Goal: Task Accomplishment & Management: Manage account settings

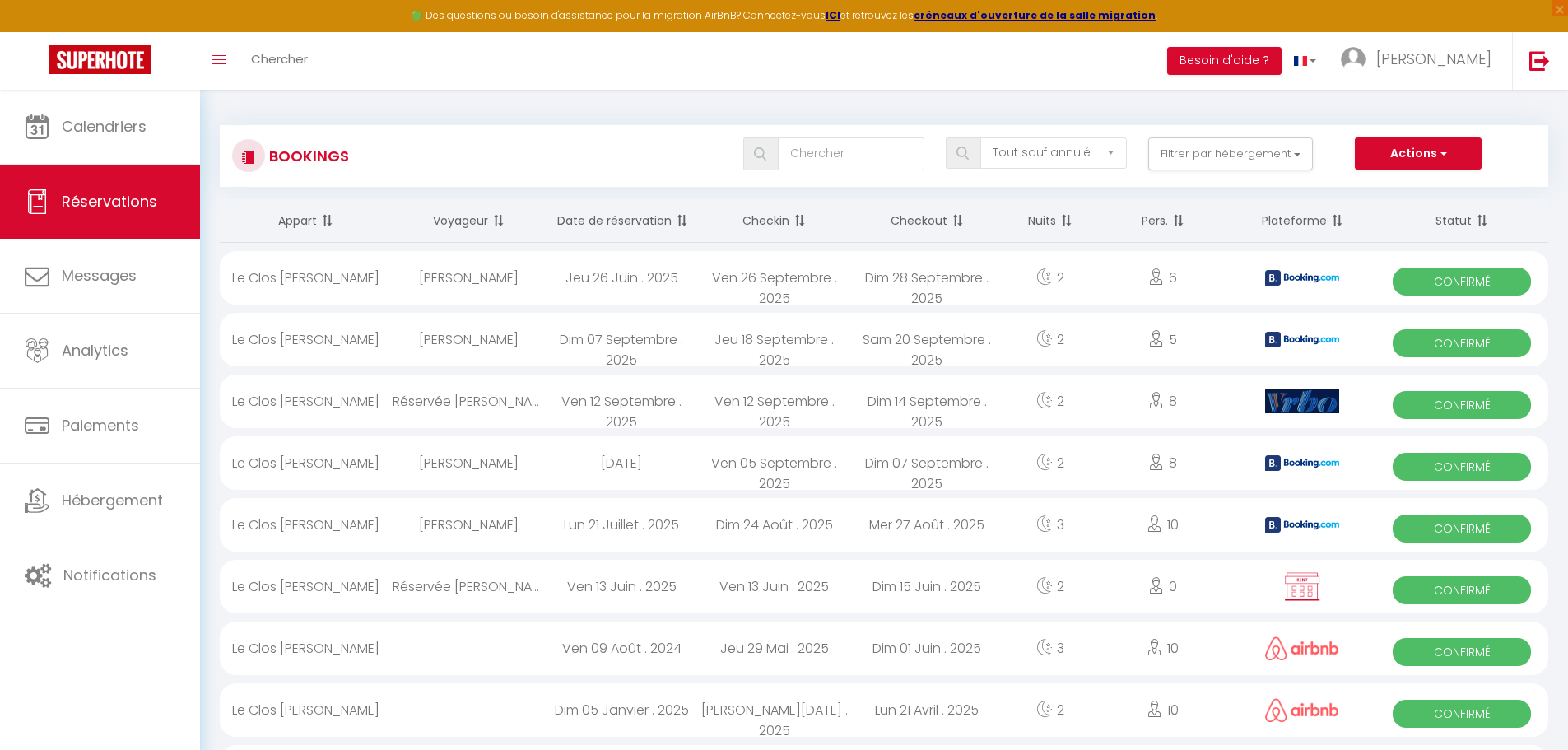
select select "not_cancelled"
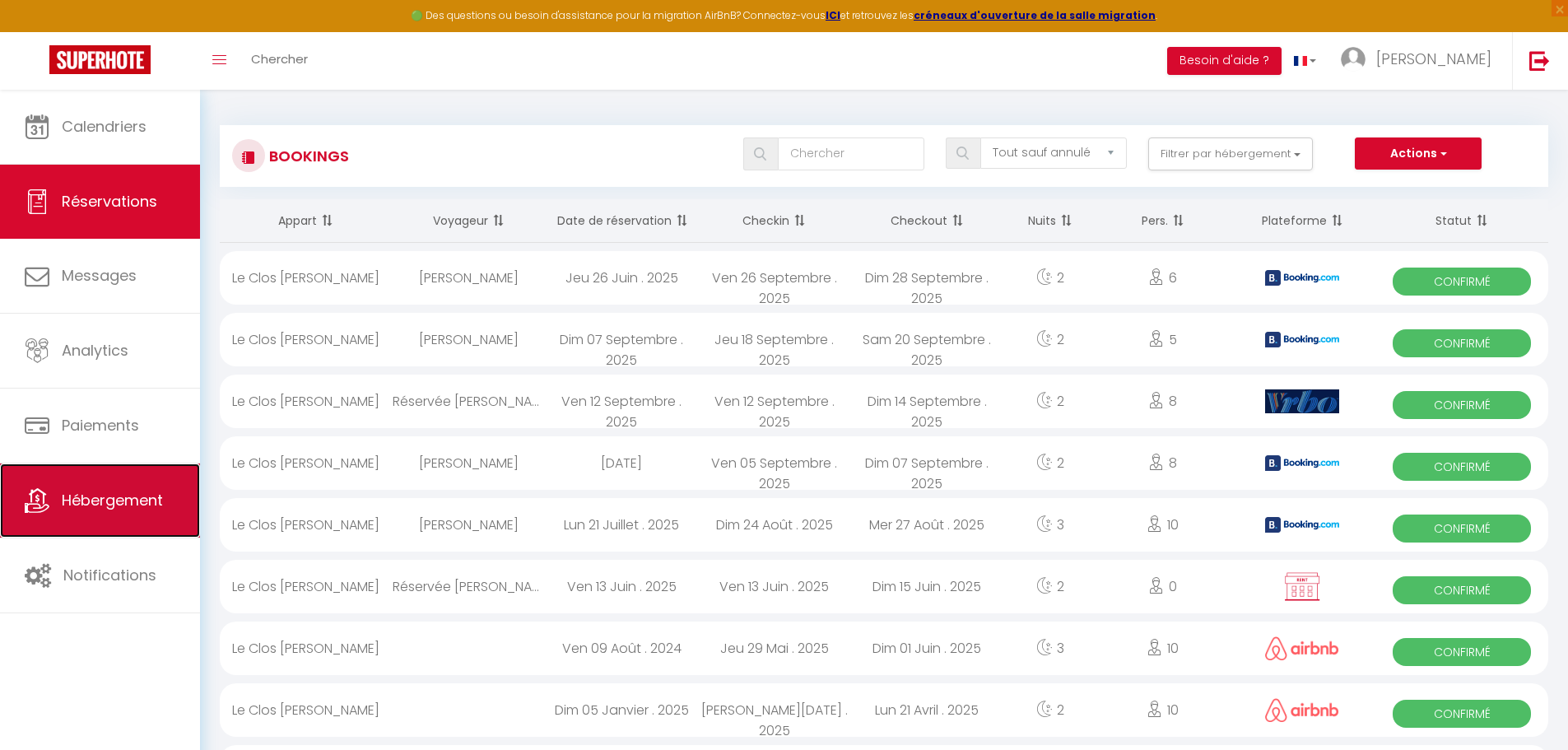
click at [122, 484] on link "Hébergement" at bounding box center [100, 500] width 200 height 74
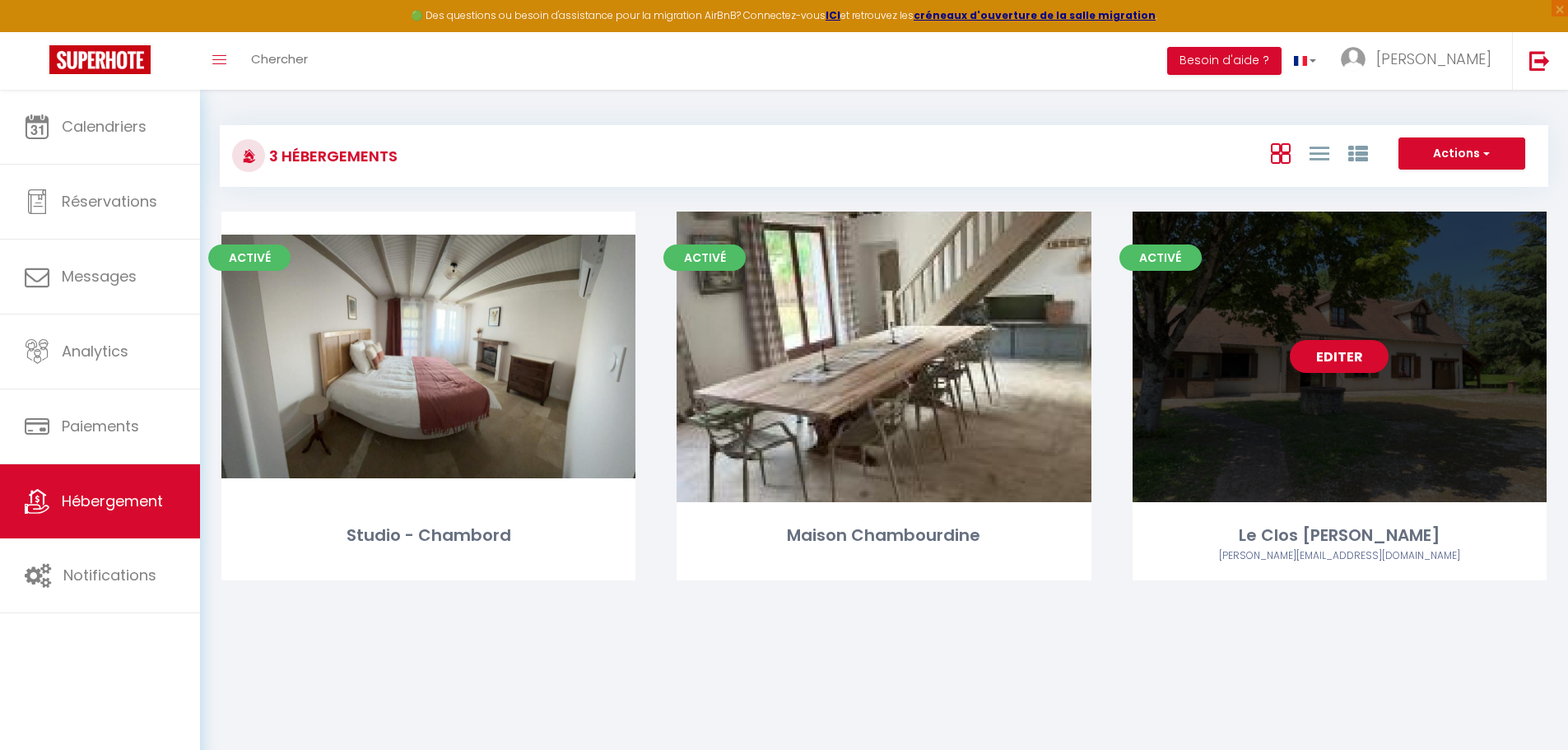
click at [1342, 349] on link "Editer" at bounding box center [1338, 356] width 99 height 33
select select "3"
select select "2"
select select "1"
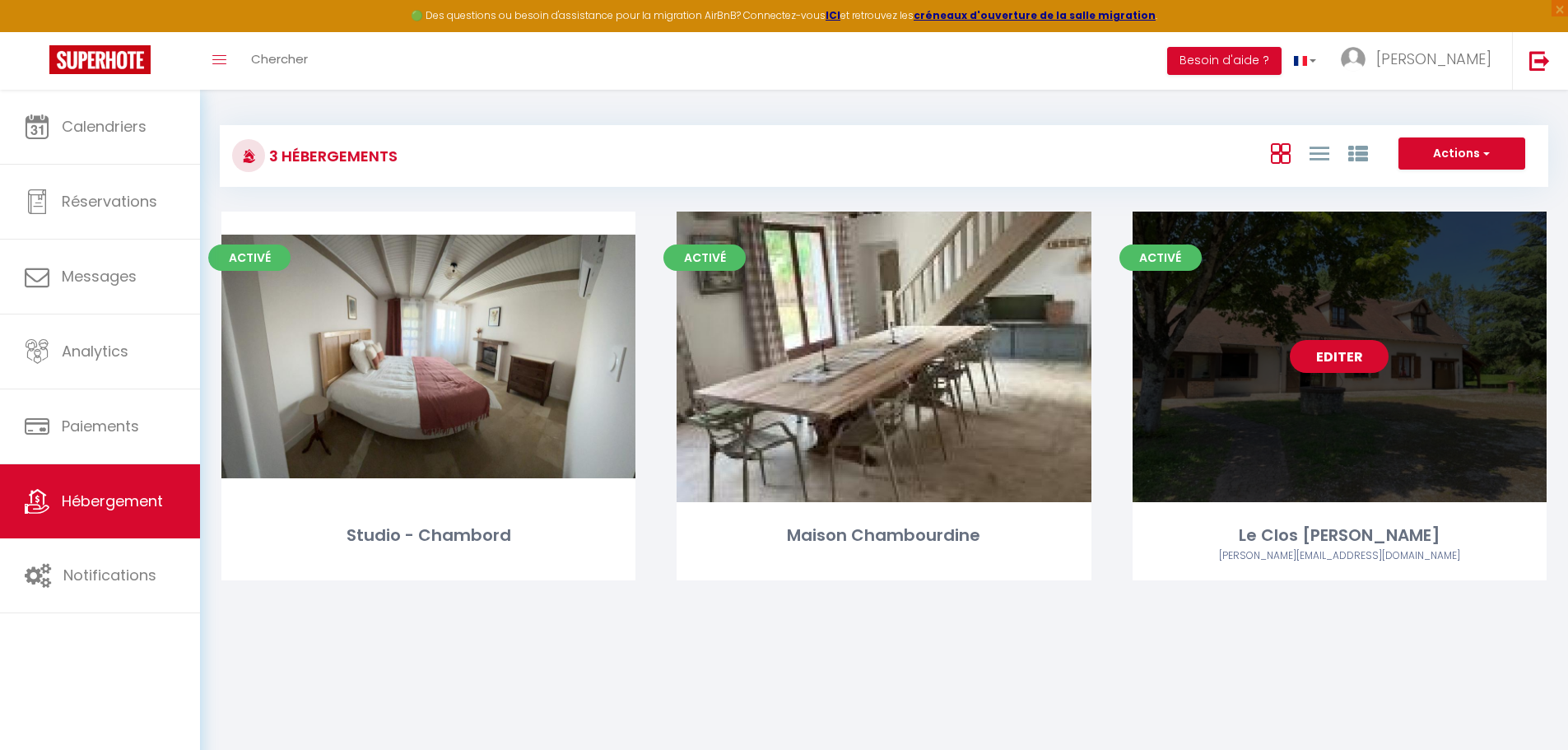
select select
select select "28"
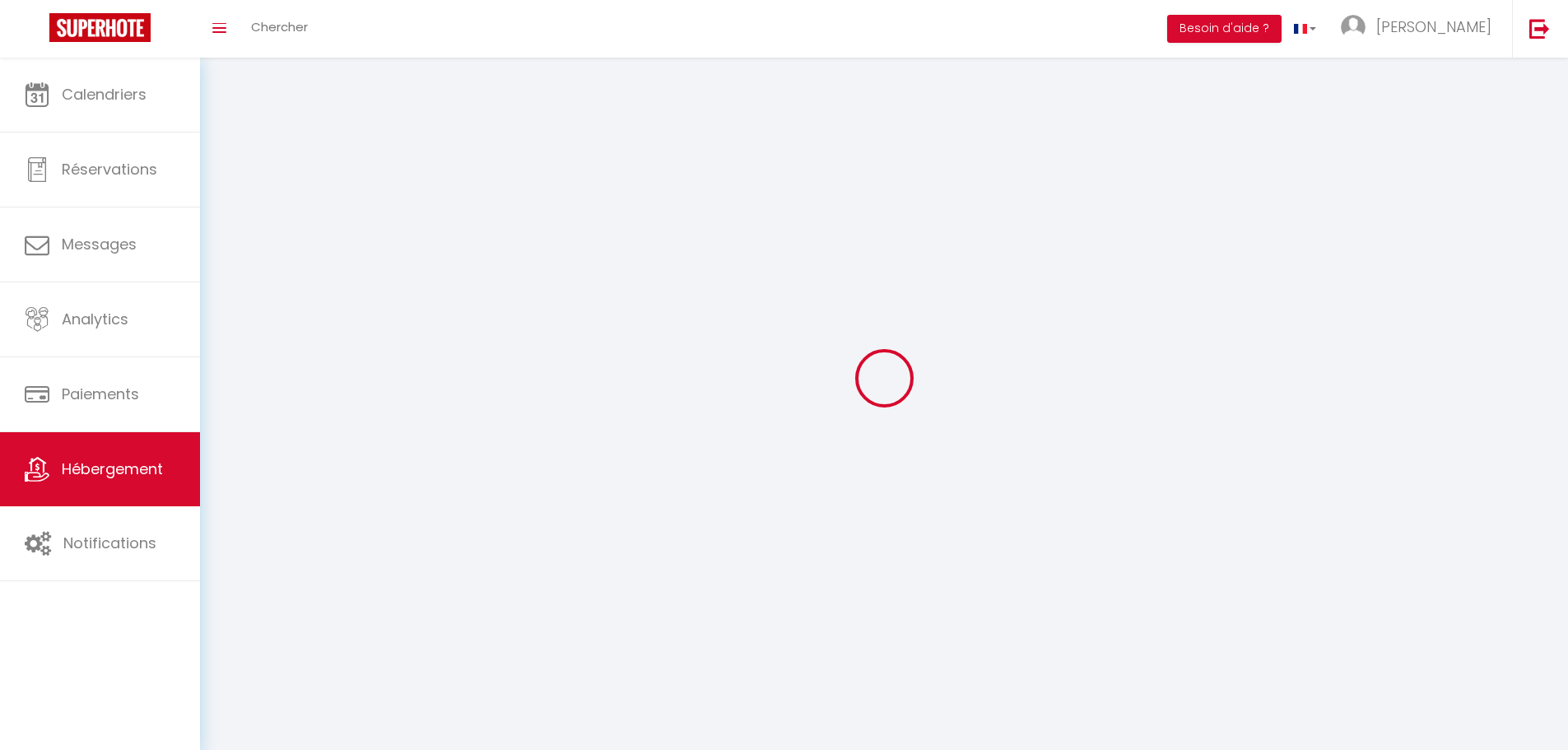
select select
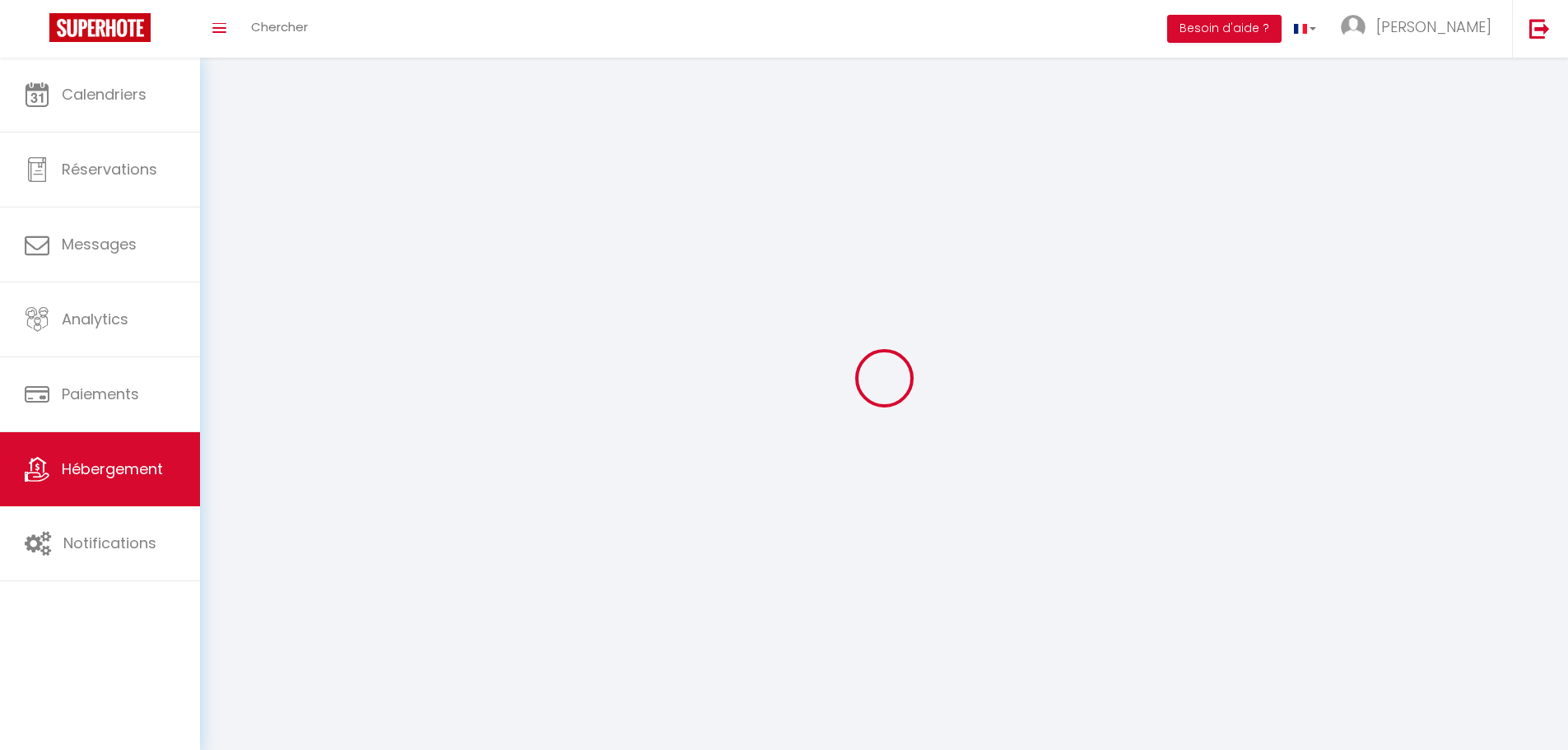
select select
checkbox input "false"
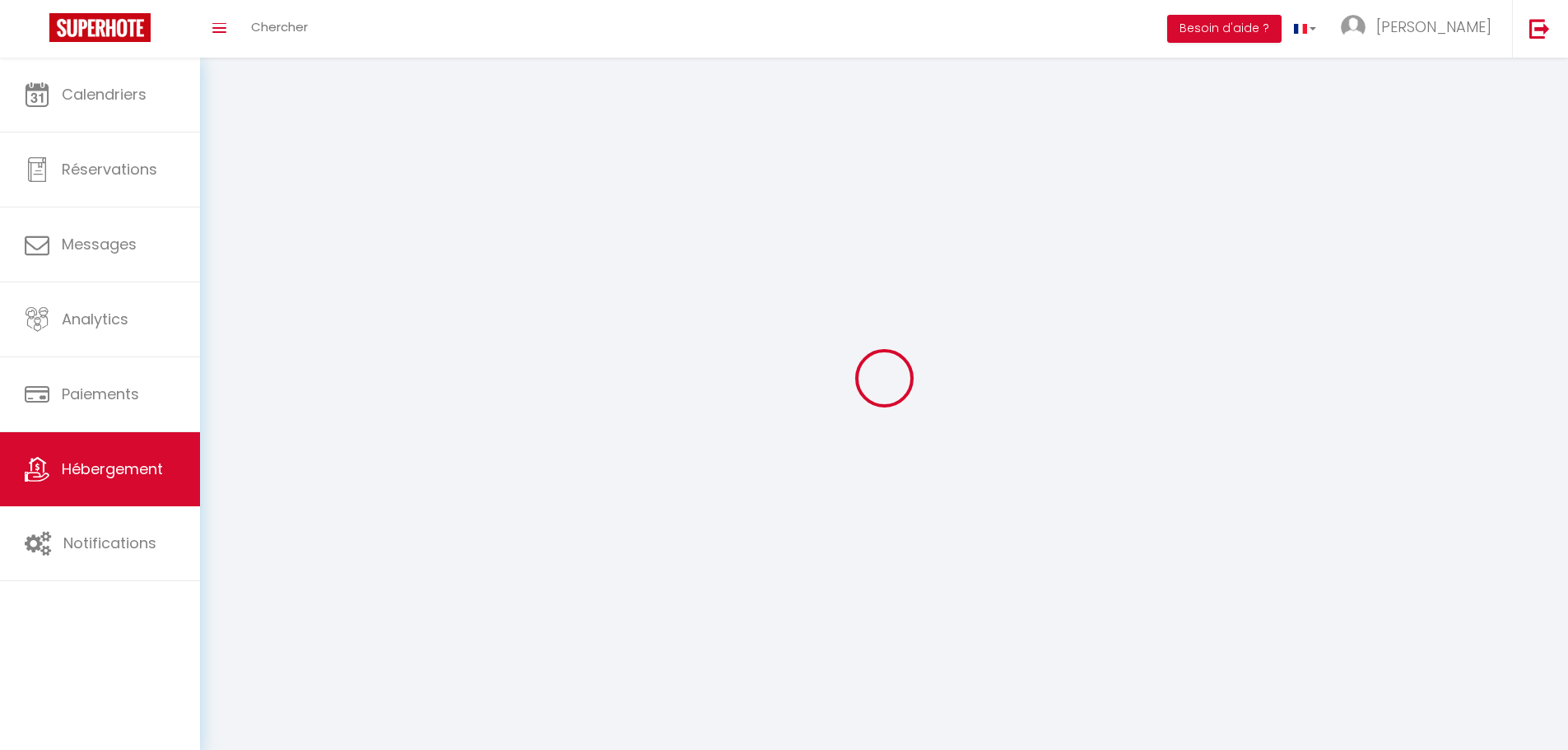
select select
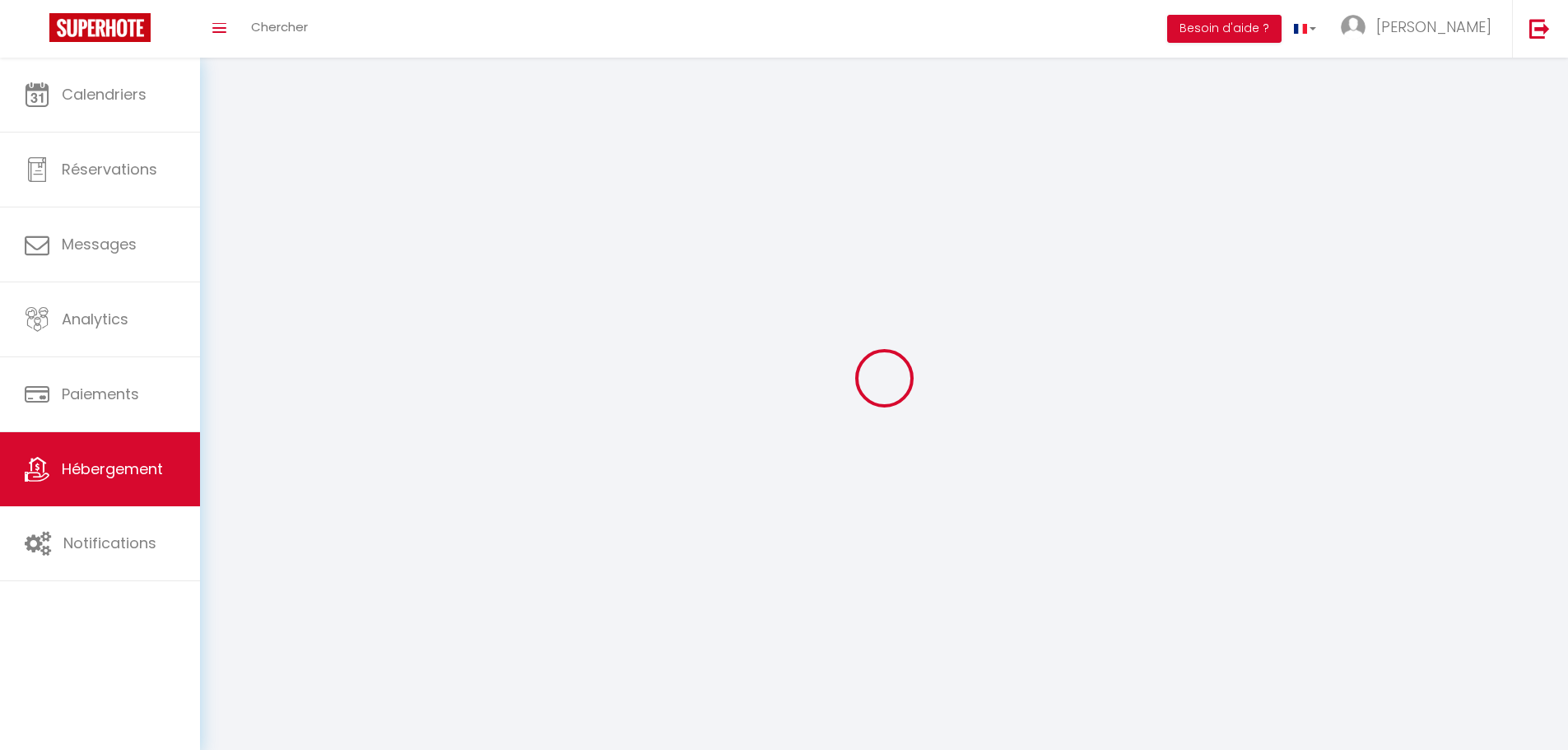
select select
checkbox input "false"
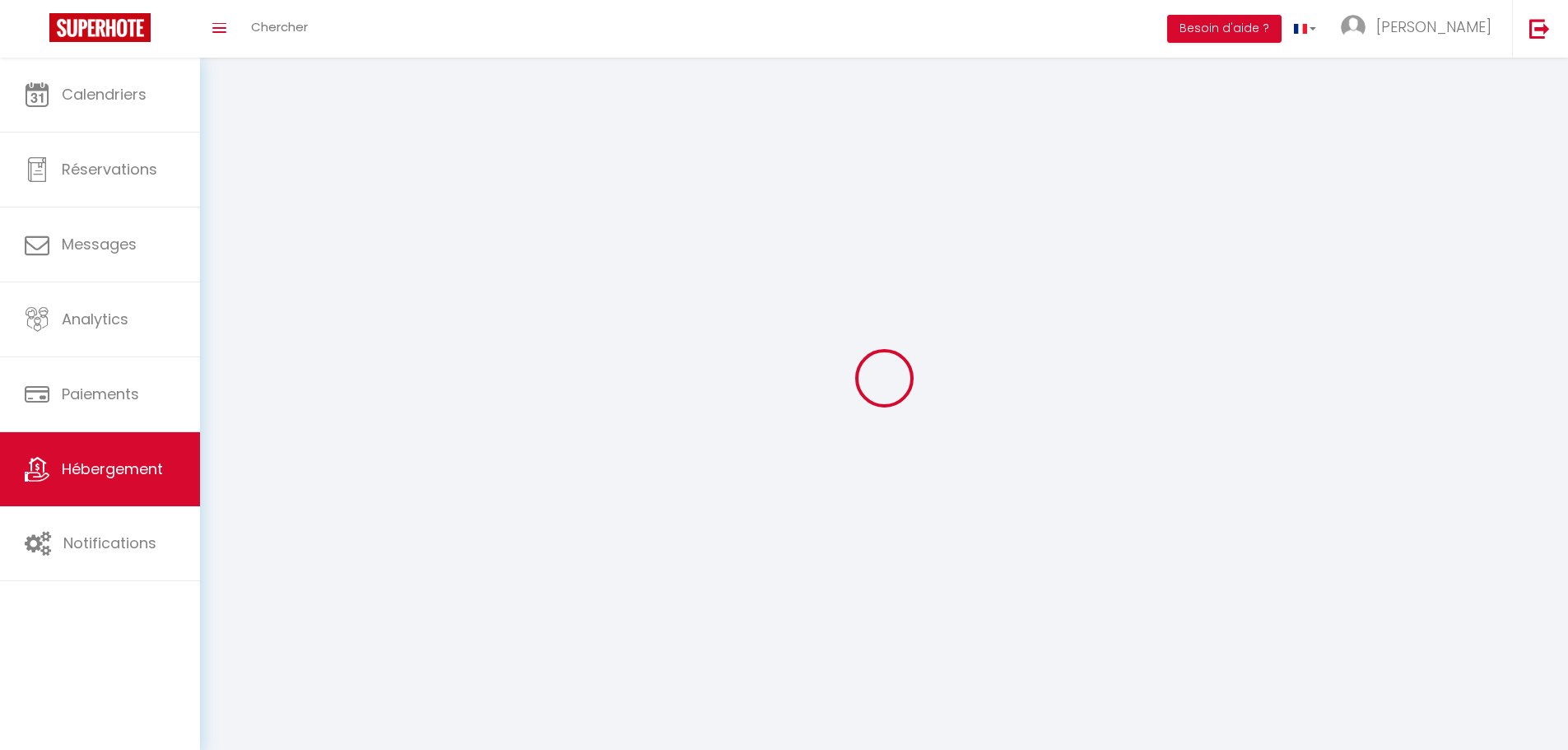
checkbox input "false"
select select
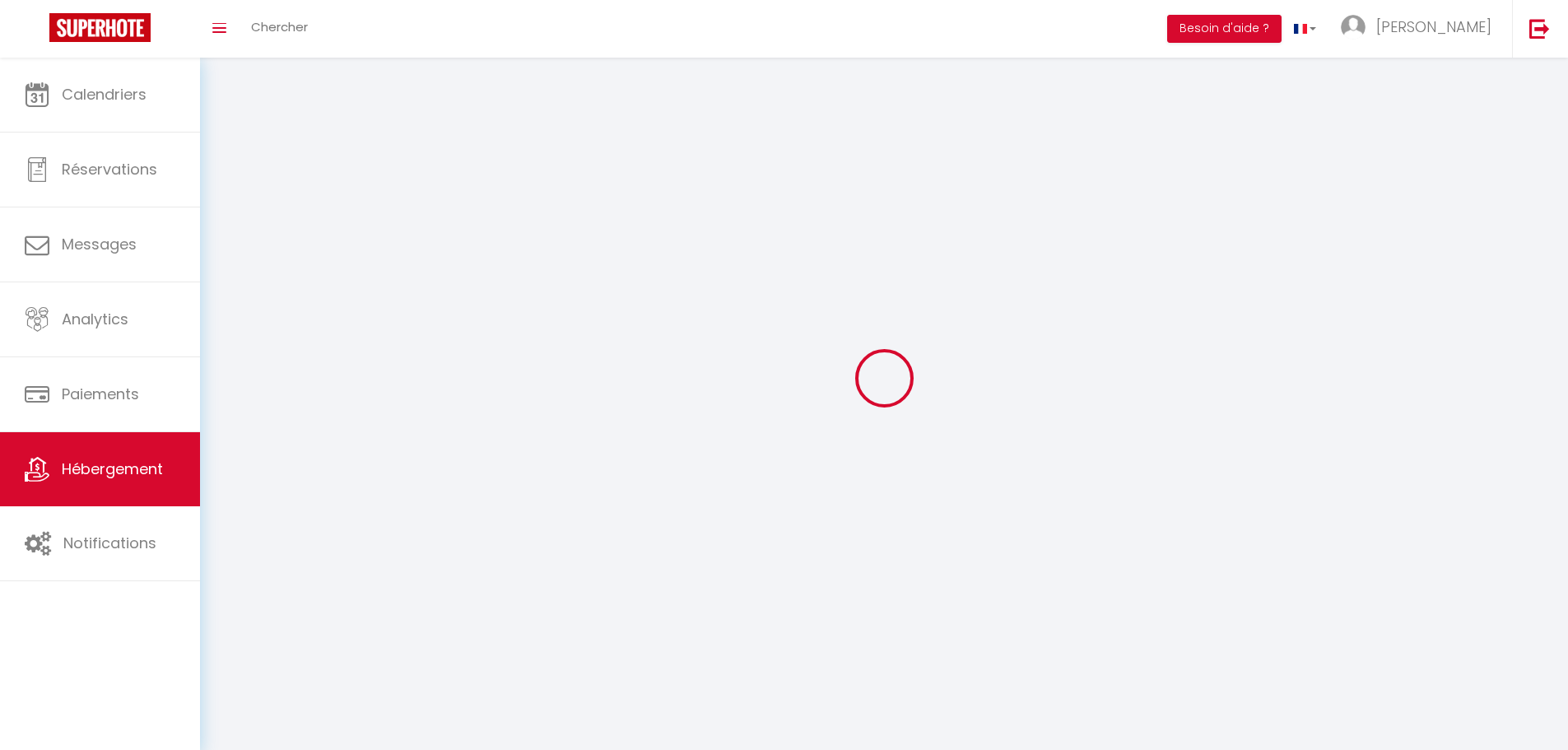
select select
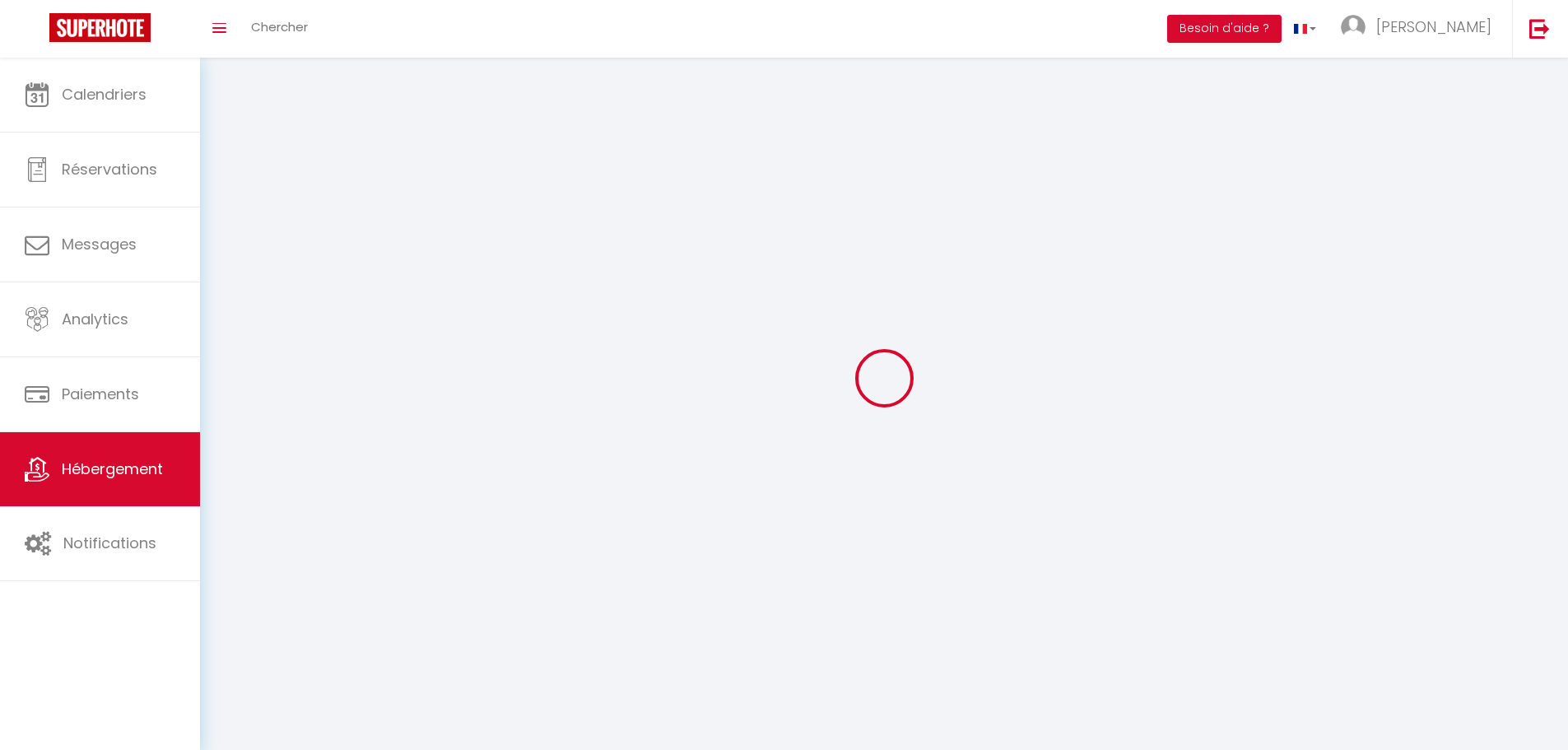
checkbox input "false"
select select
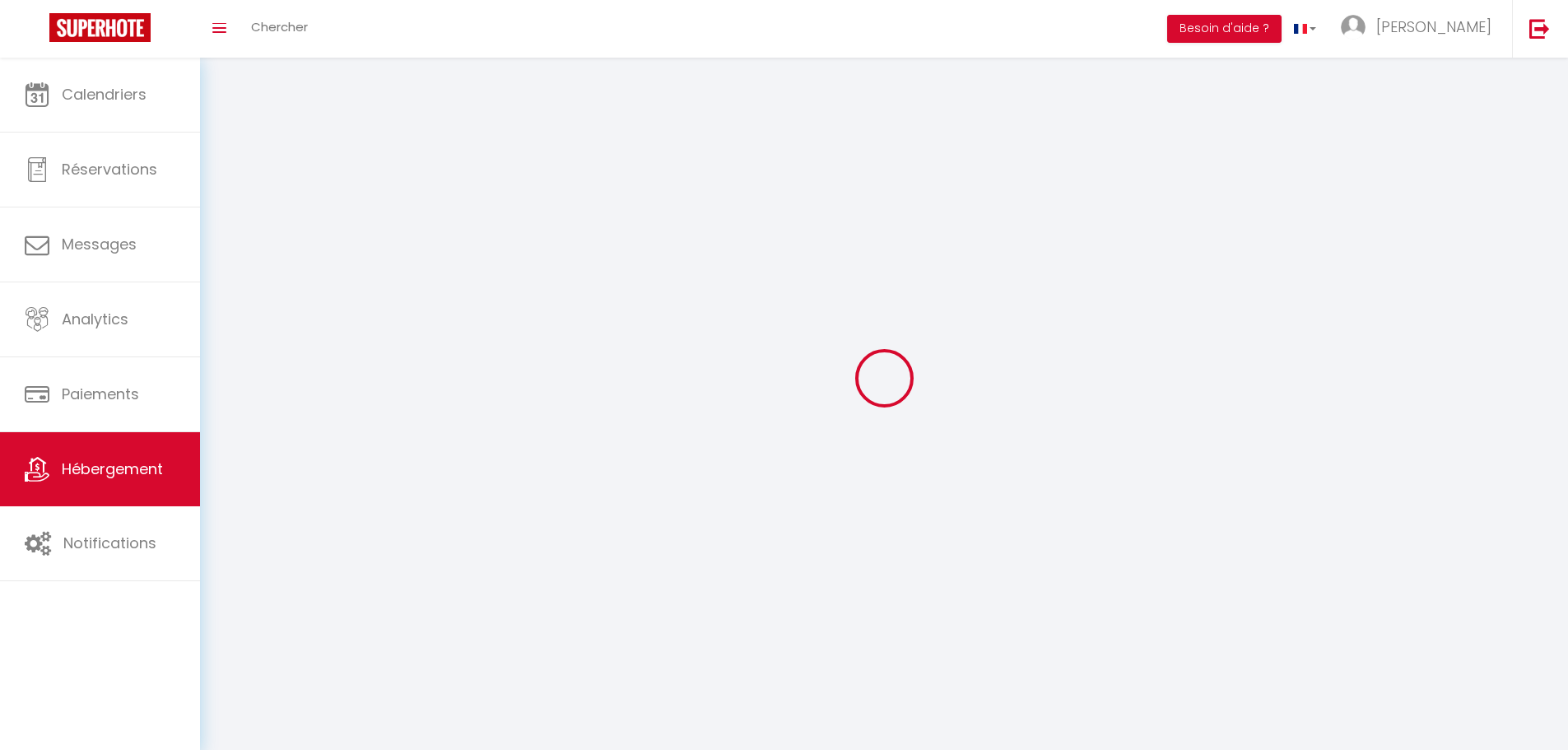
select select
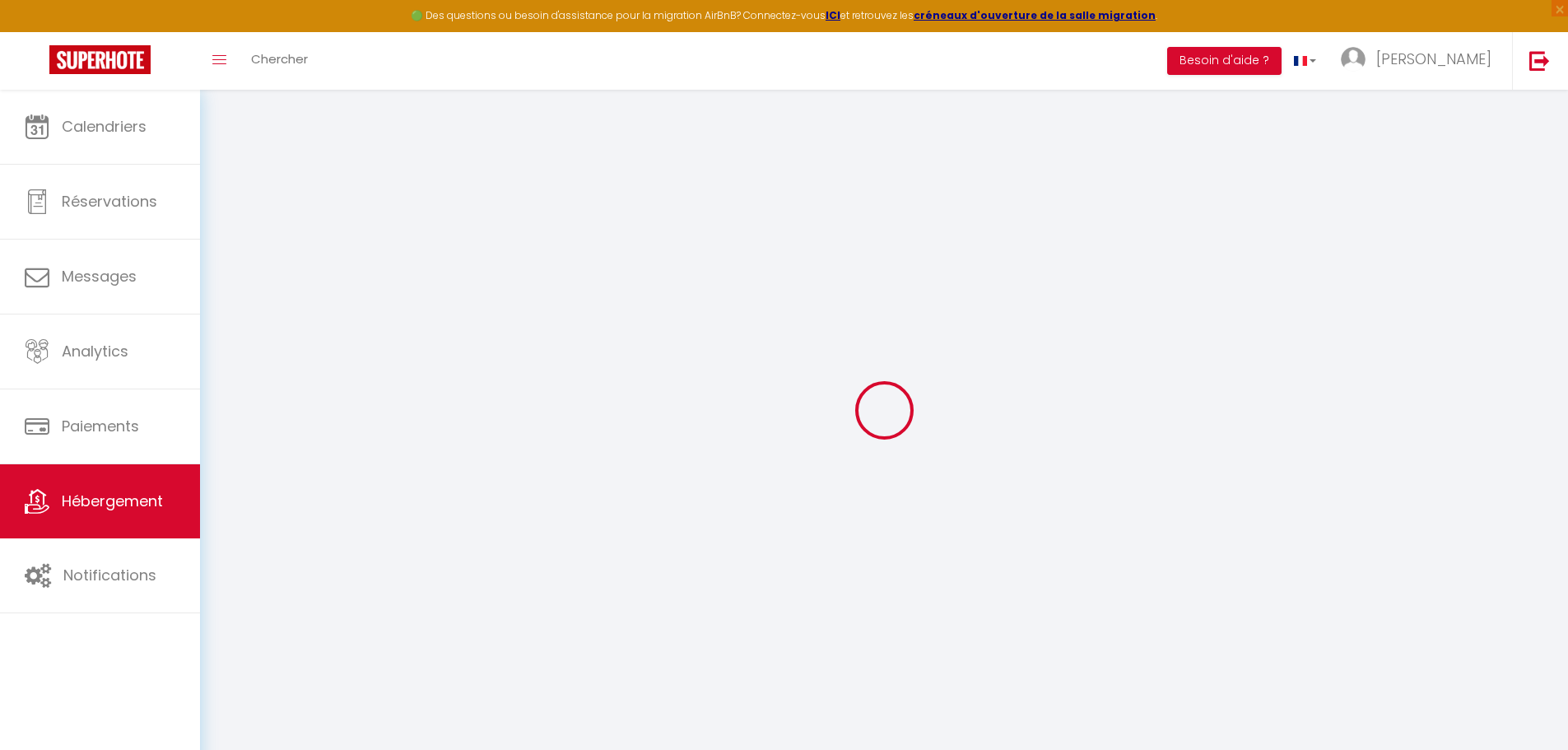
select select
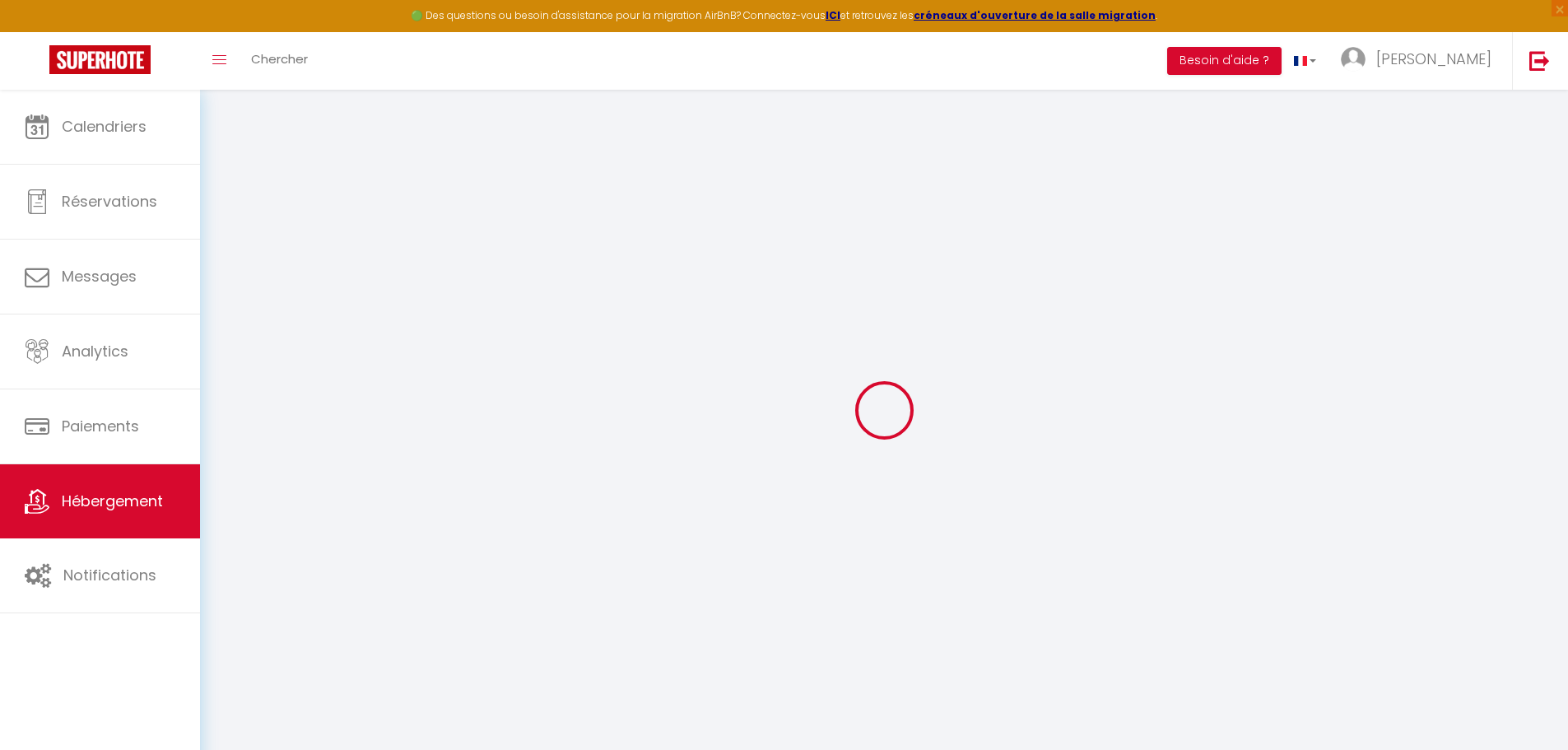
select select
checkbox input "false"
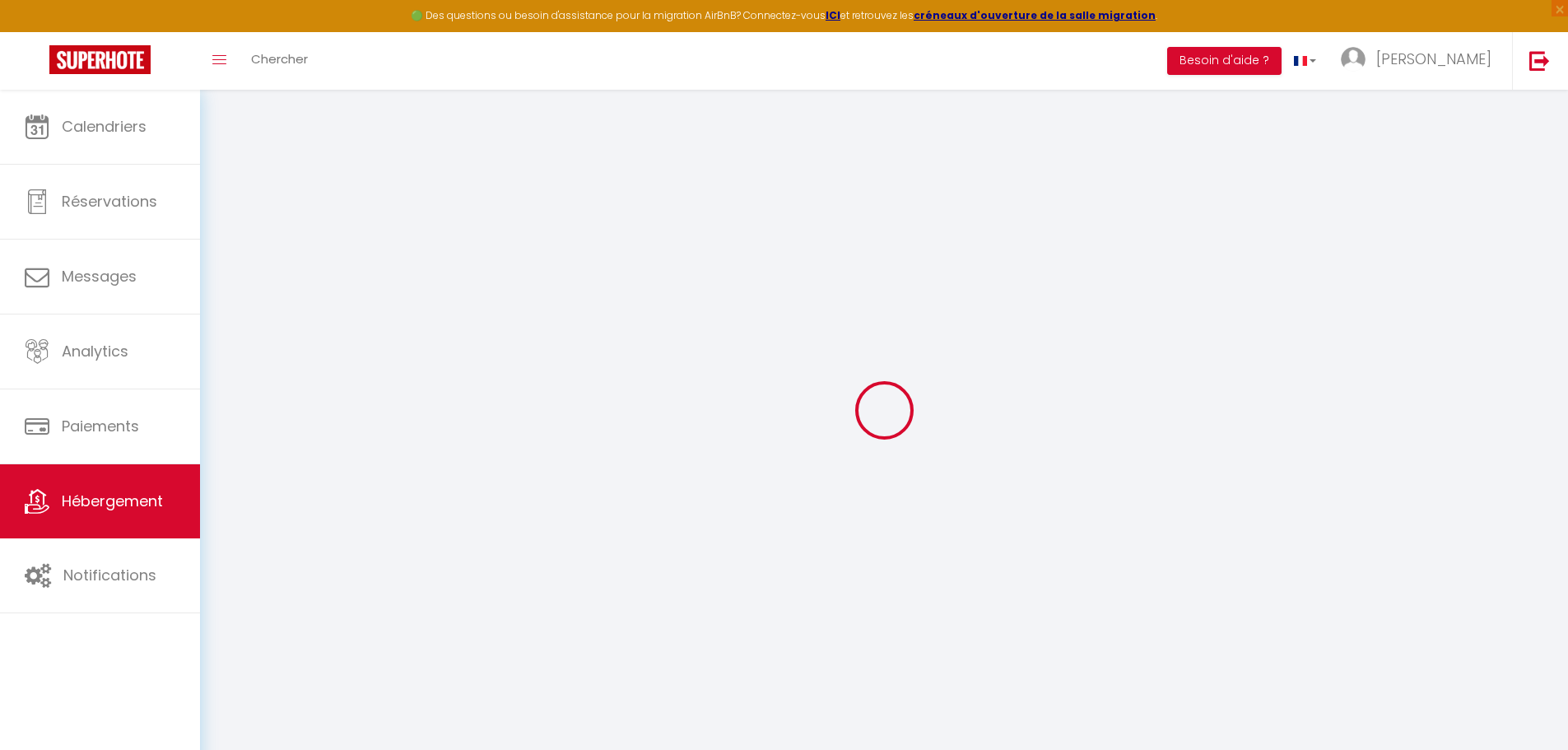
select select
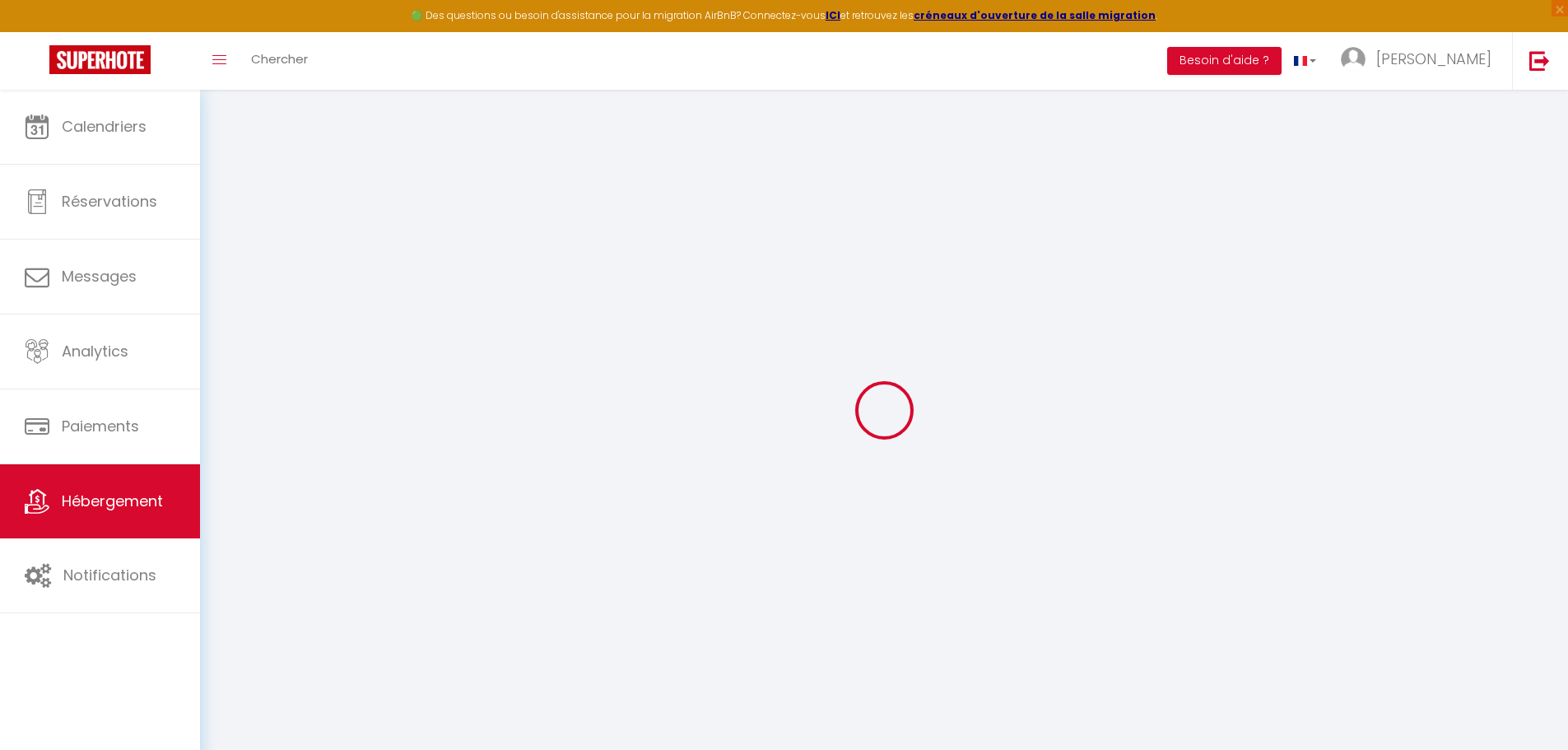
select select
checkbox input "false"
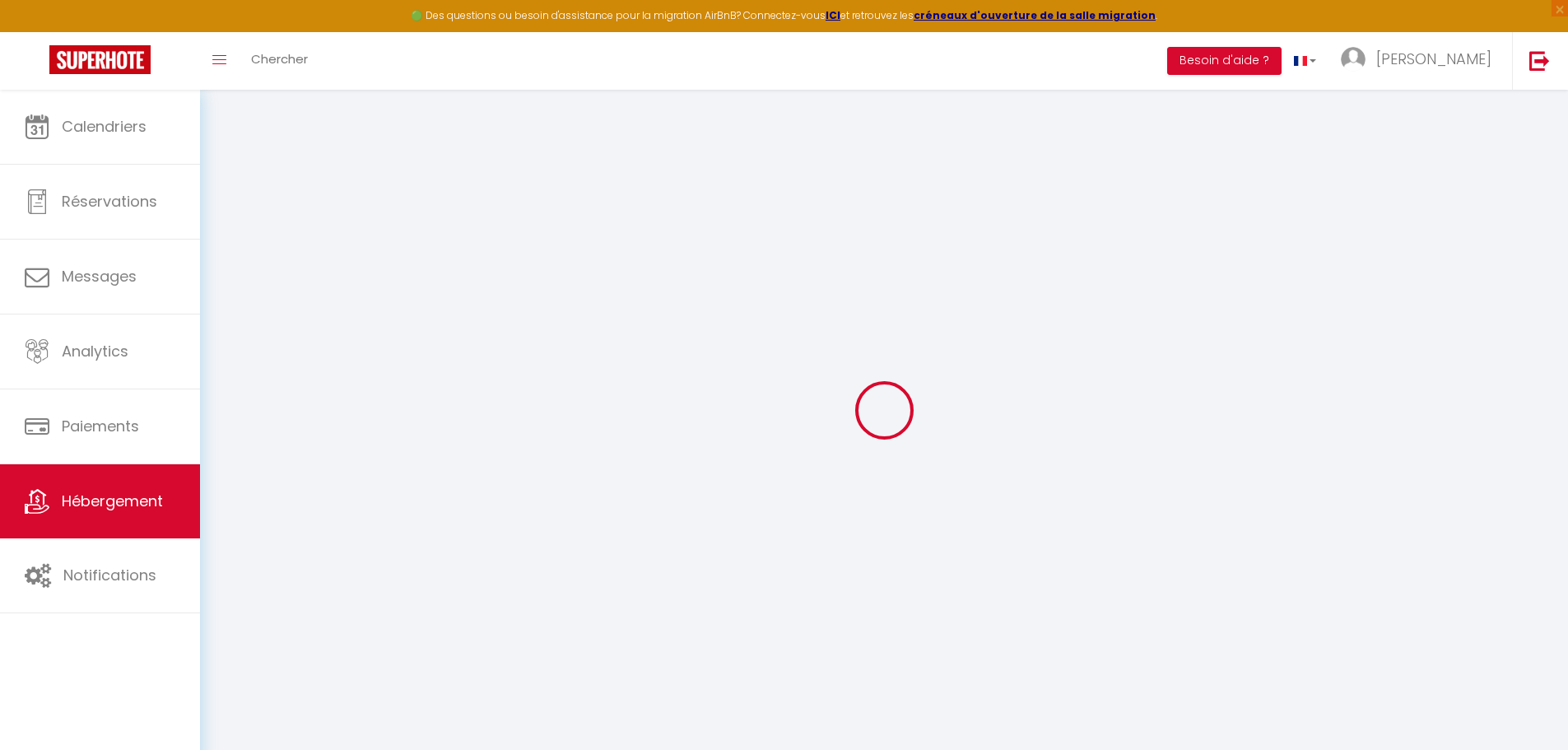
checkbox input "false"
select select
type input "Le Clos [PERSON_NAME]"
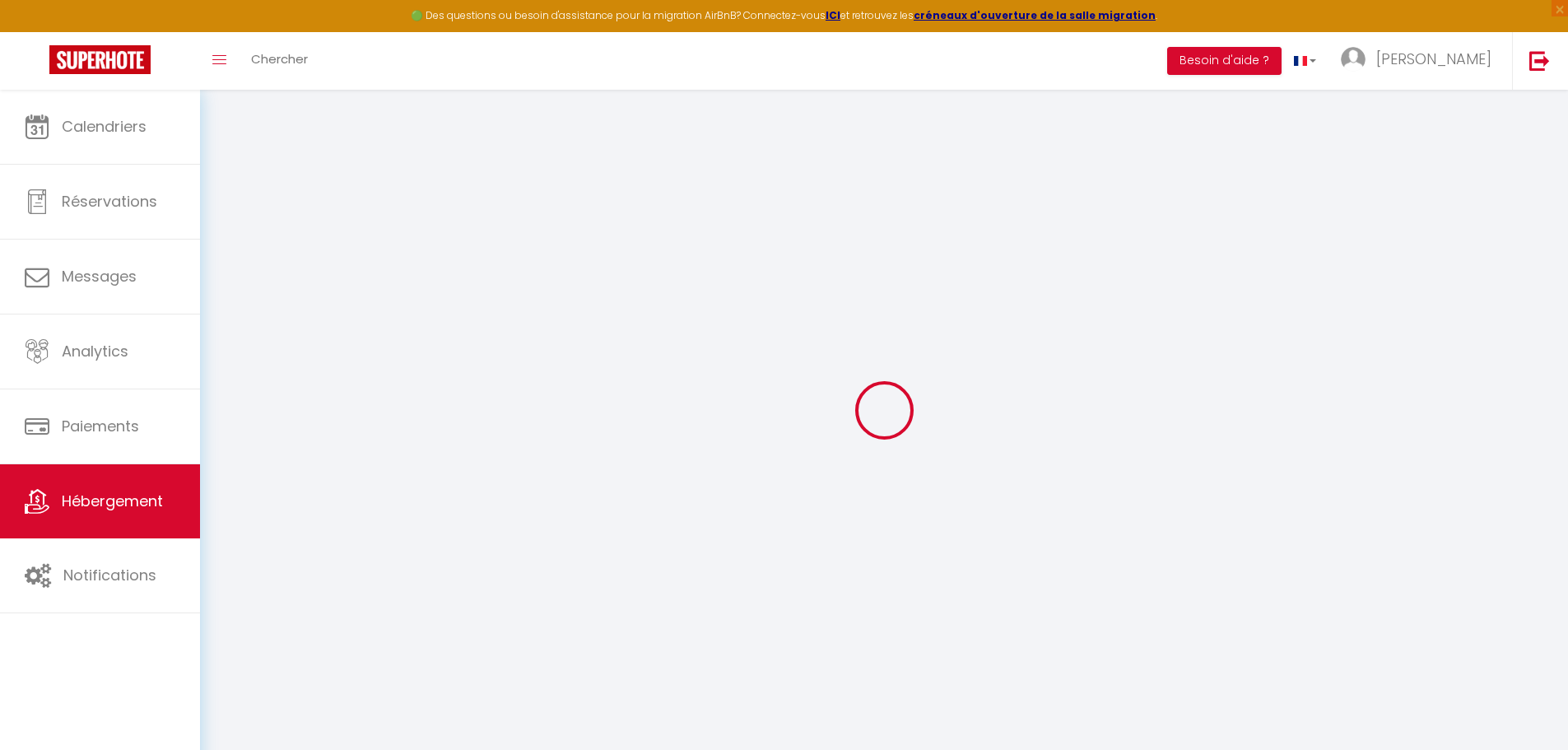
type input "[PERSON_NAME]"
type input "COLLET"
type input "[STREET_ADDRESS]"
type input "10000"
type input "[GEOGRAPHIC_DATA]"
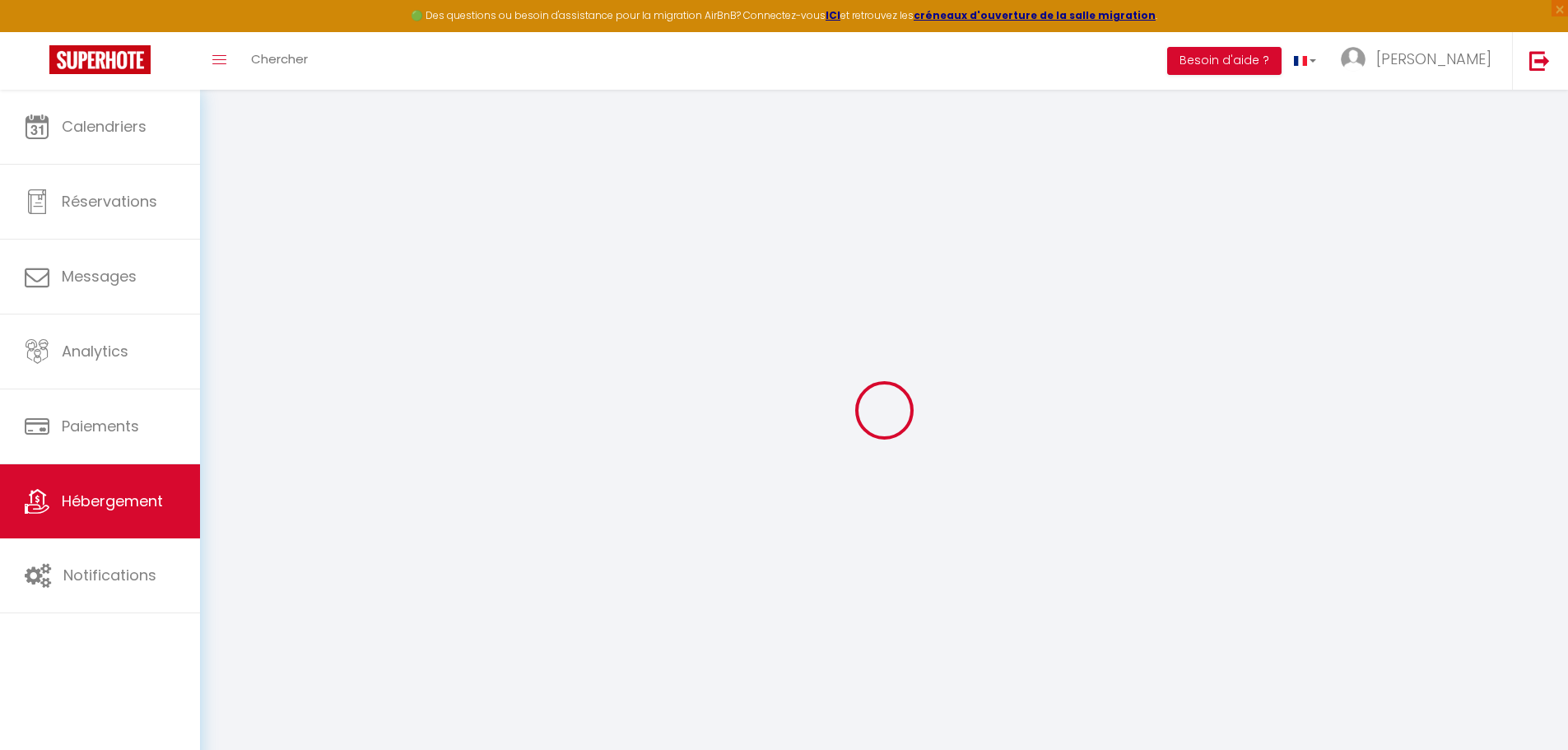
select select "houses"
select select "10"
select select "5"
select select "3"
type input "295"
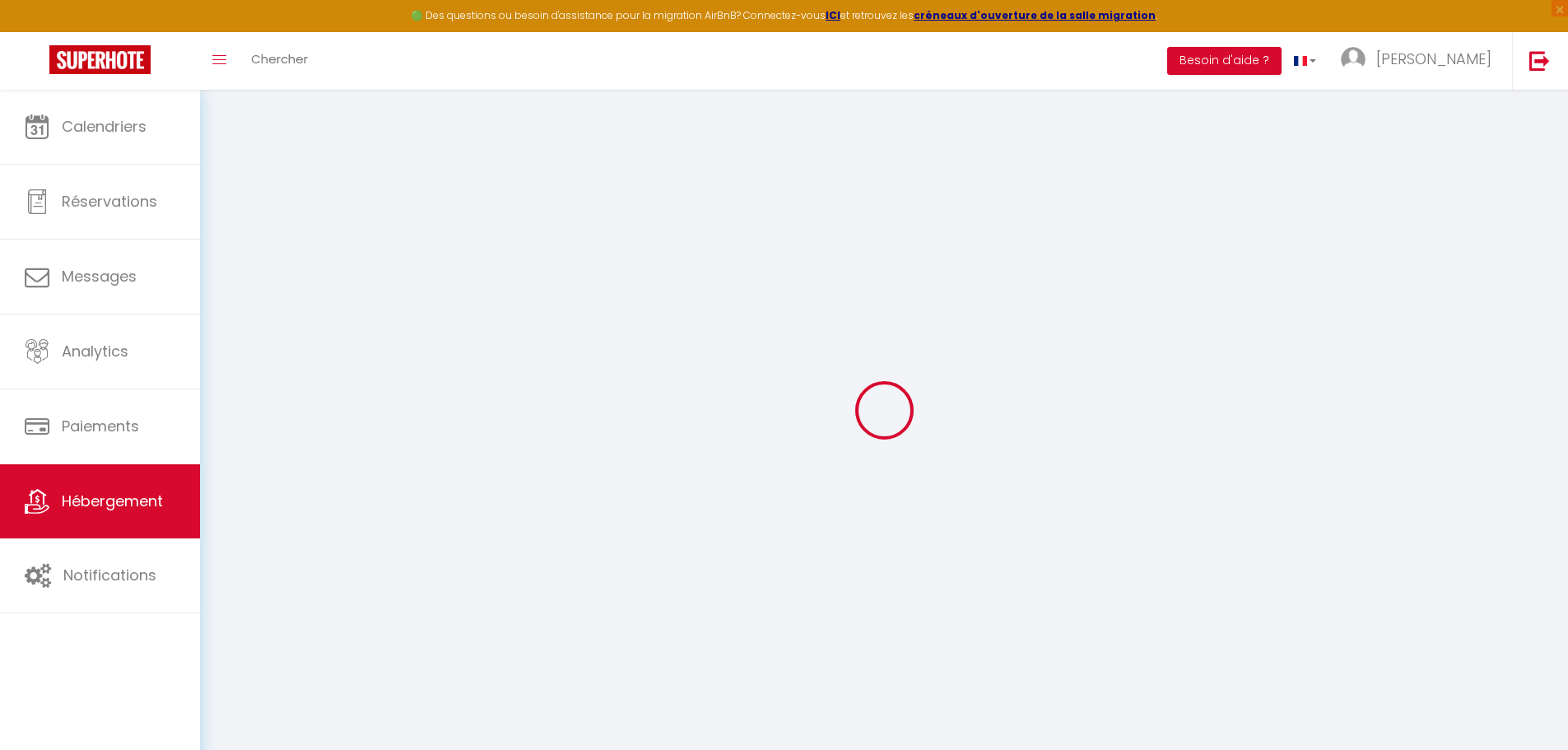
type input "150"
type input "1.50"
type input "1200"
select select
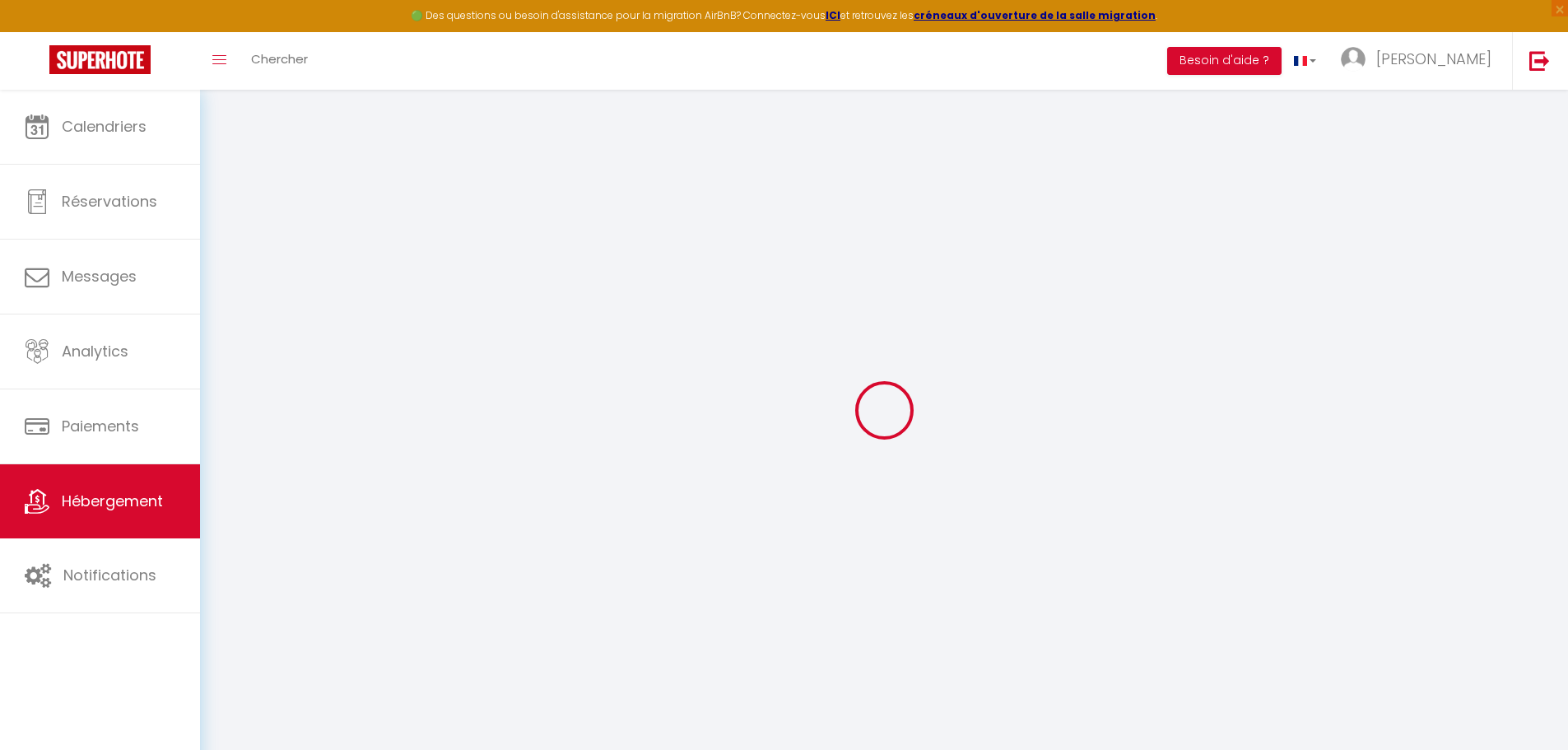
select select
type input "[STREET_ADDRESS]"
type input "41220"
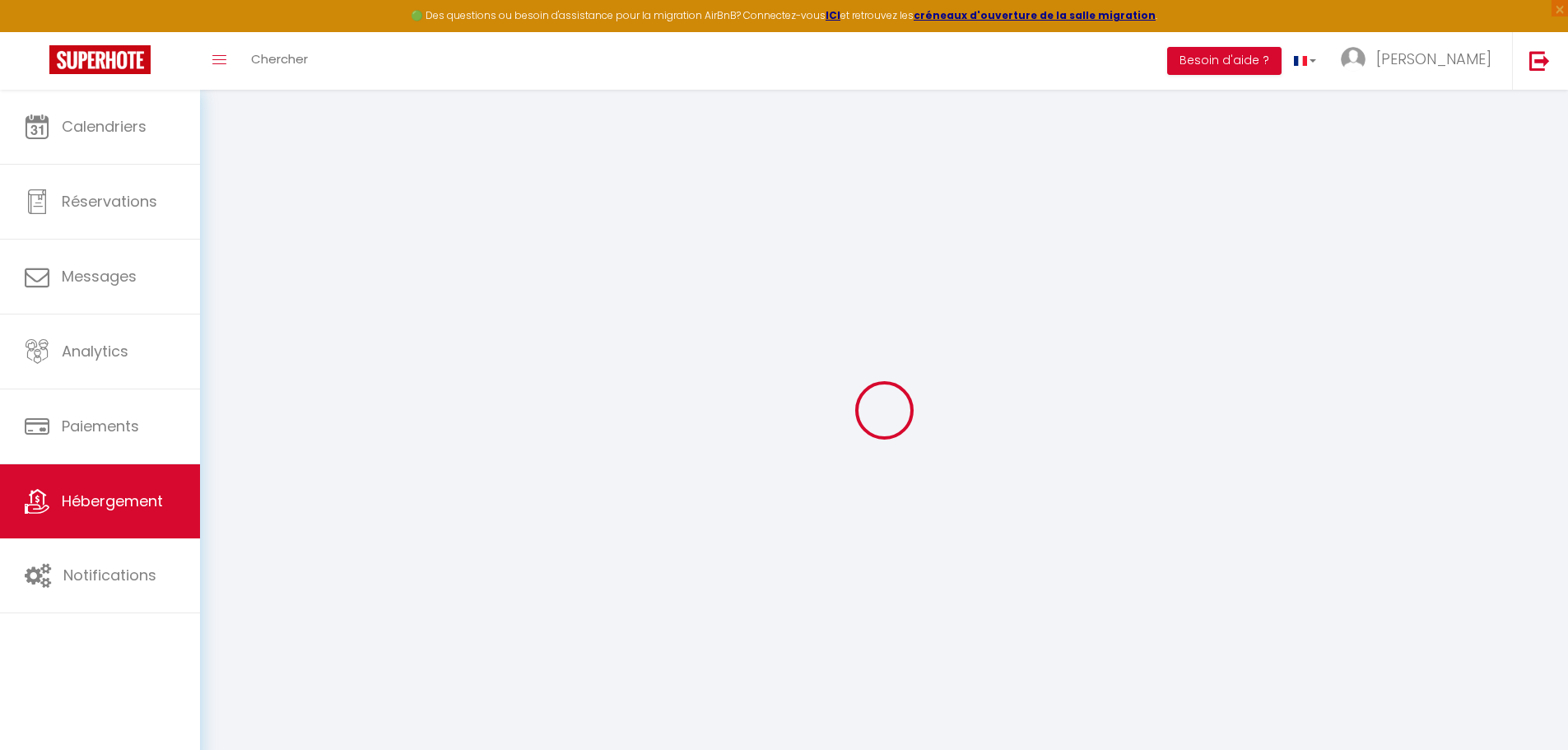
type input "Thoury"
type input "[PERSON_NAME][EMAIL_ADDRESS][DOMAIN_NAME]"
select select "15850"
checkbox input "false"
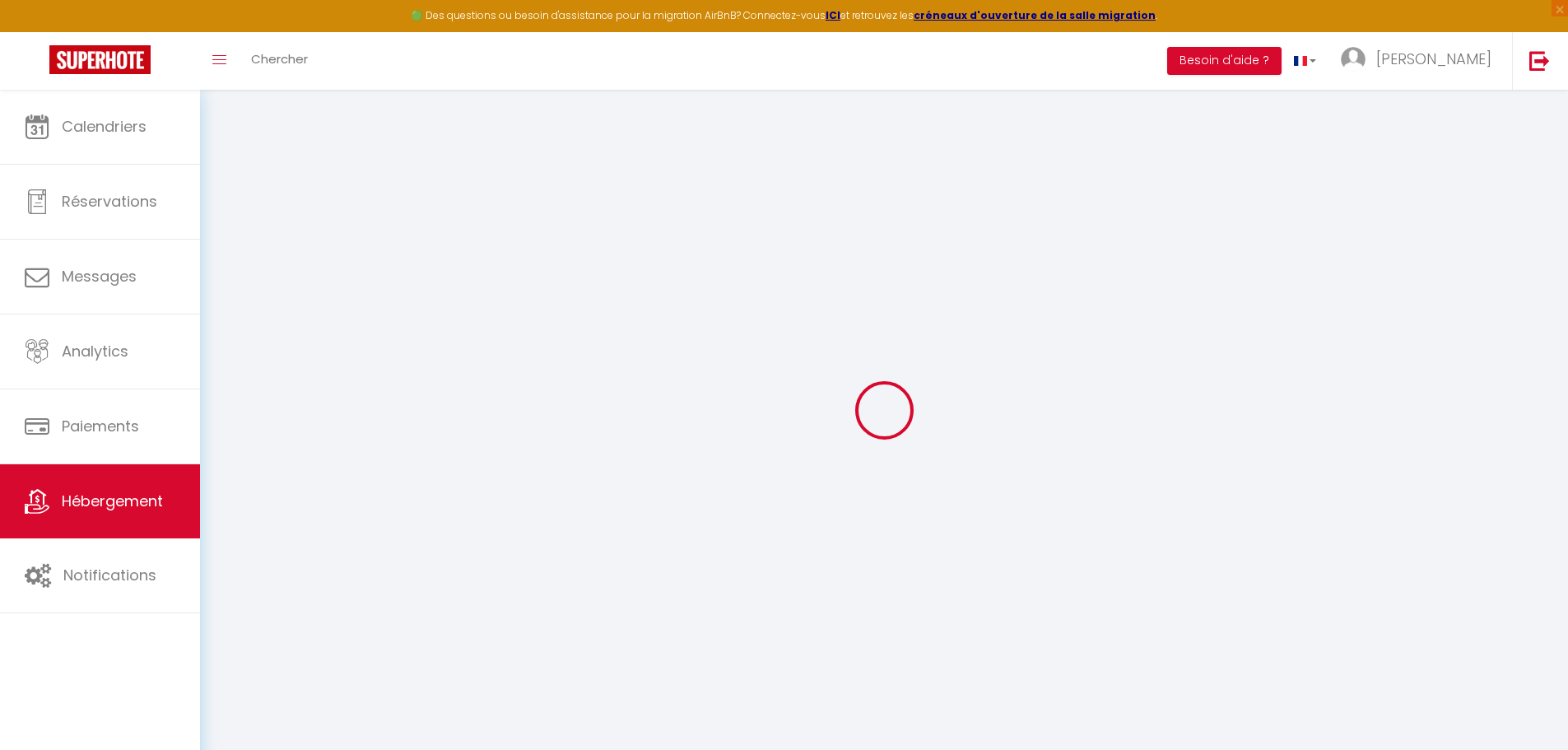
checkbox input "false"
type input "0"
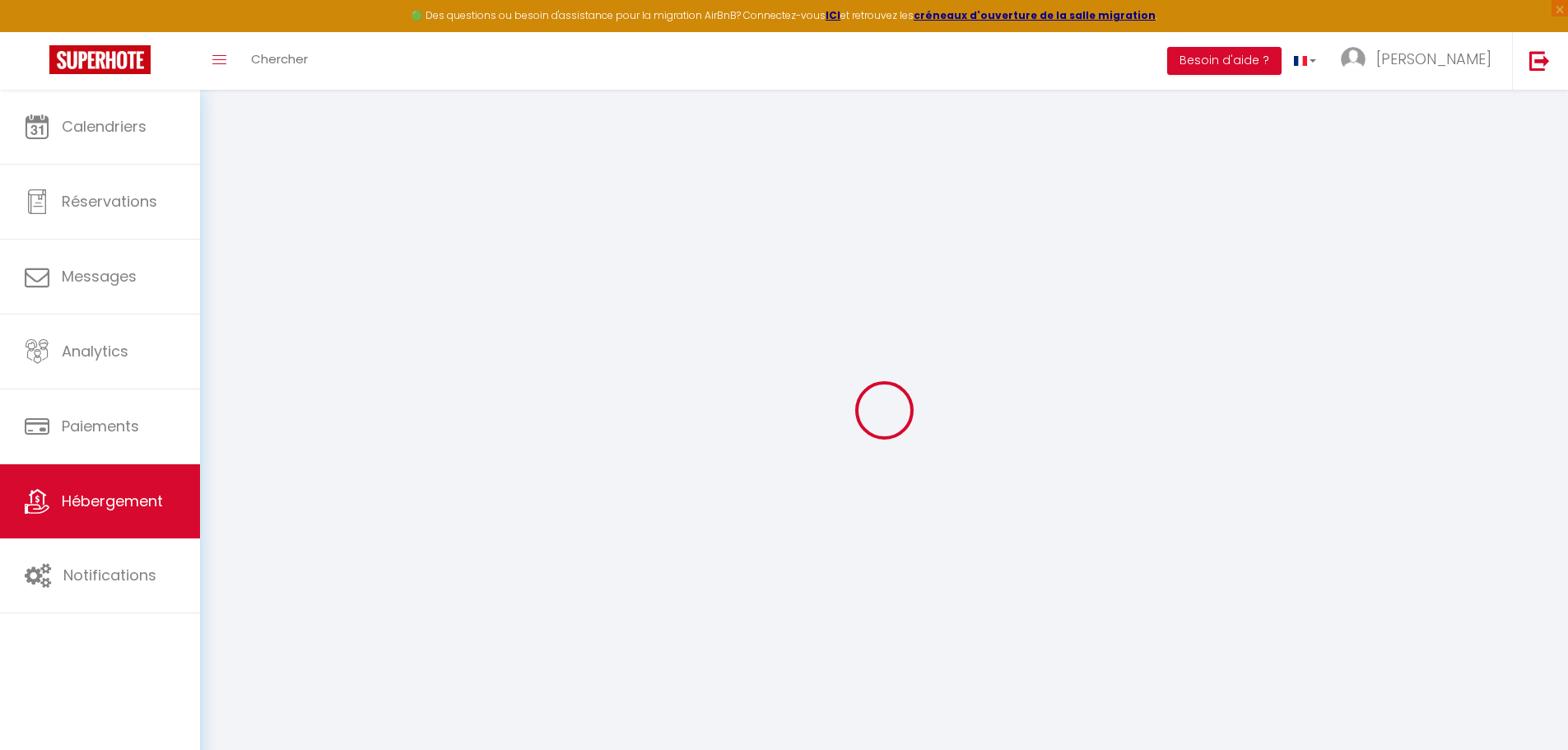
type input "0"
select select
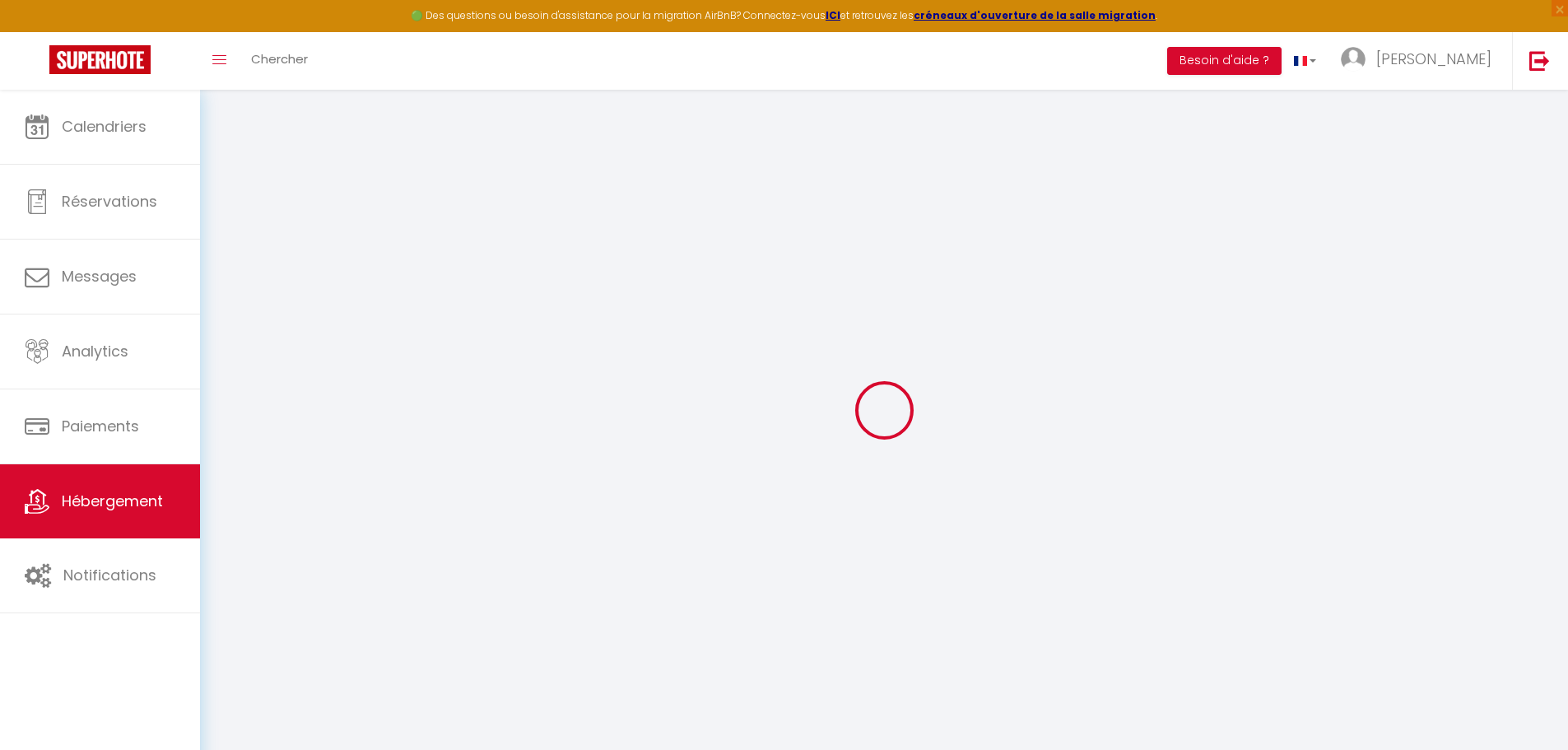
select select
checkbox input "false"
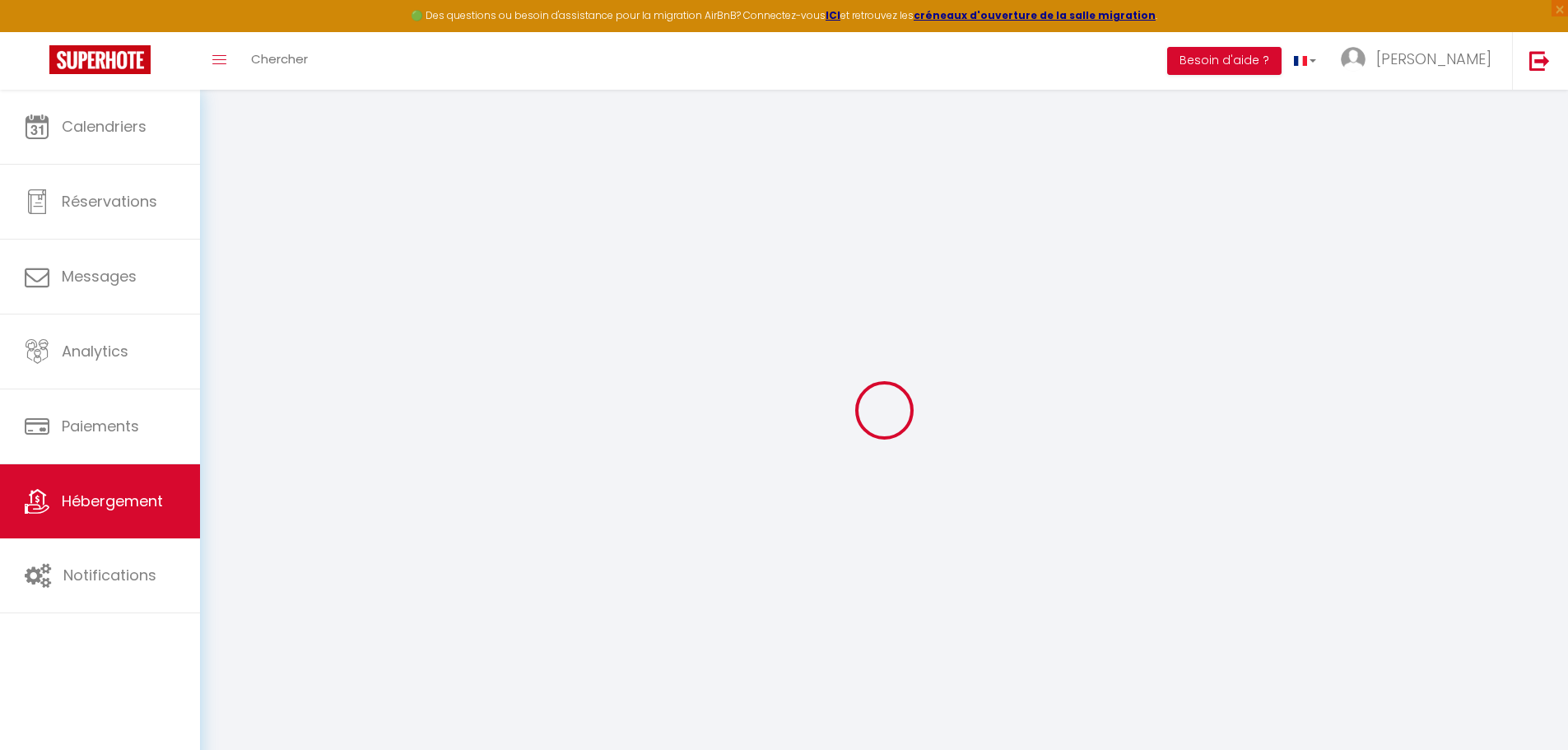
select select
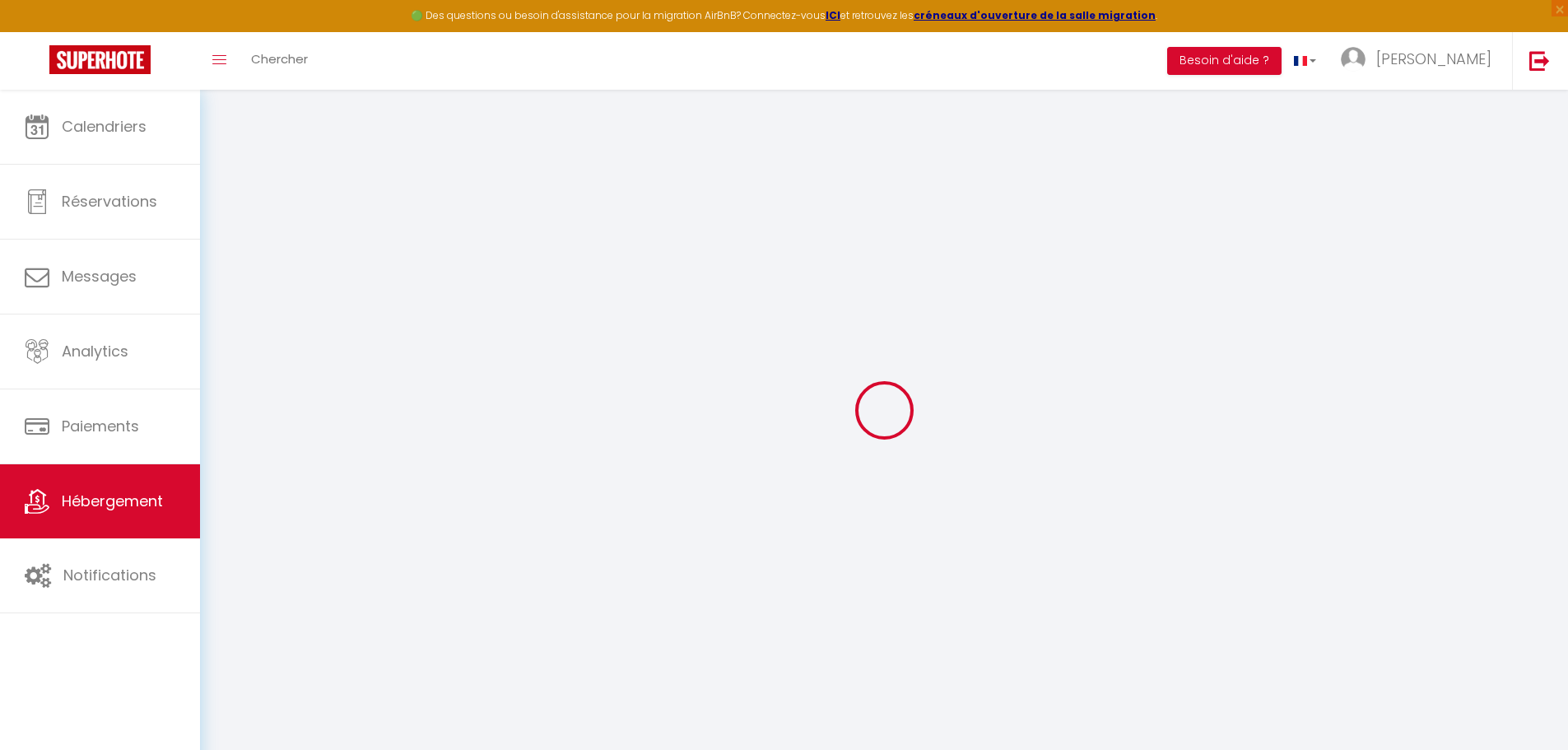
checkbox input "false"
select select
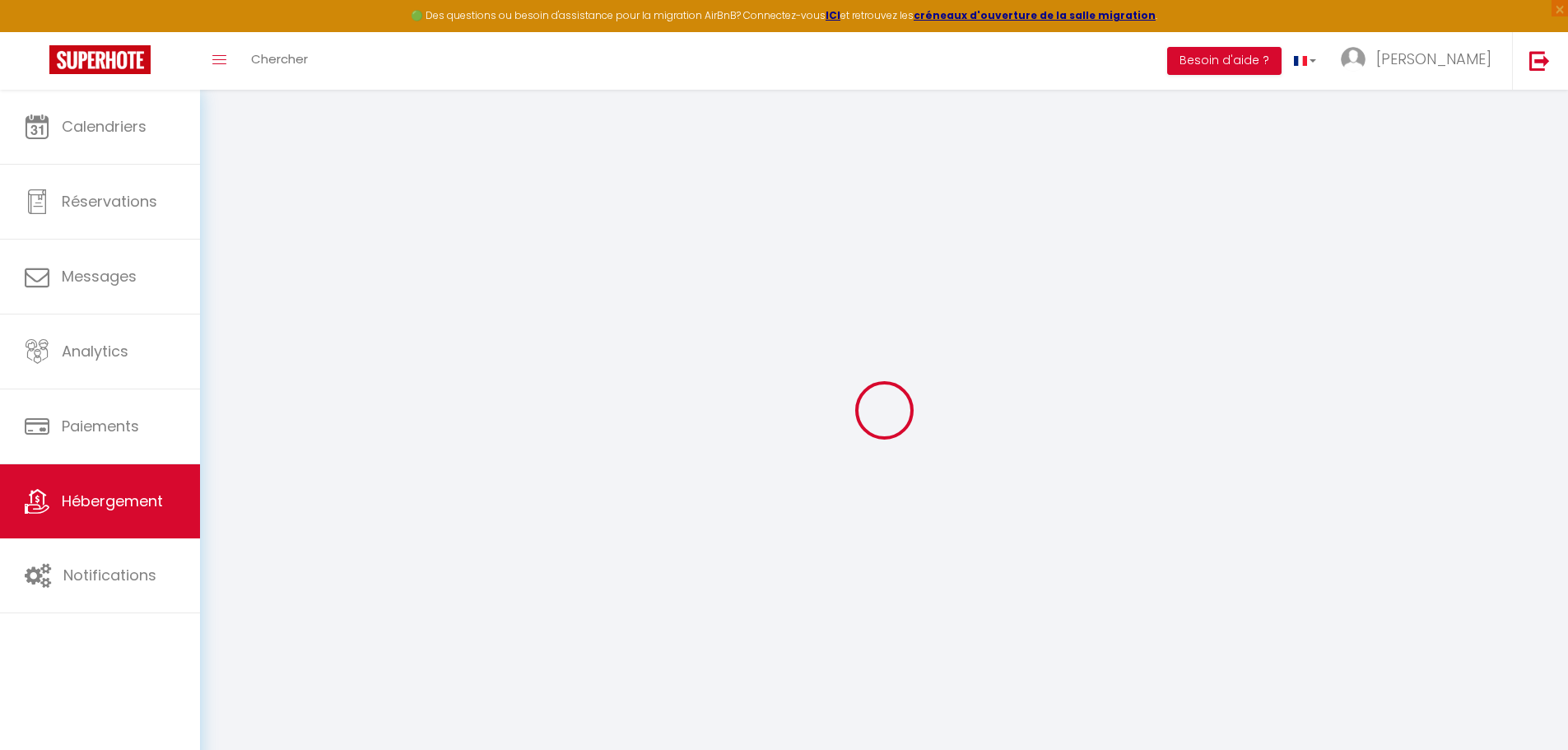
select select
checkbox input "false"
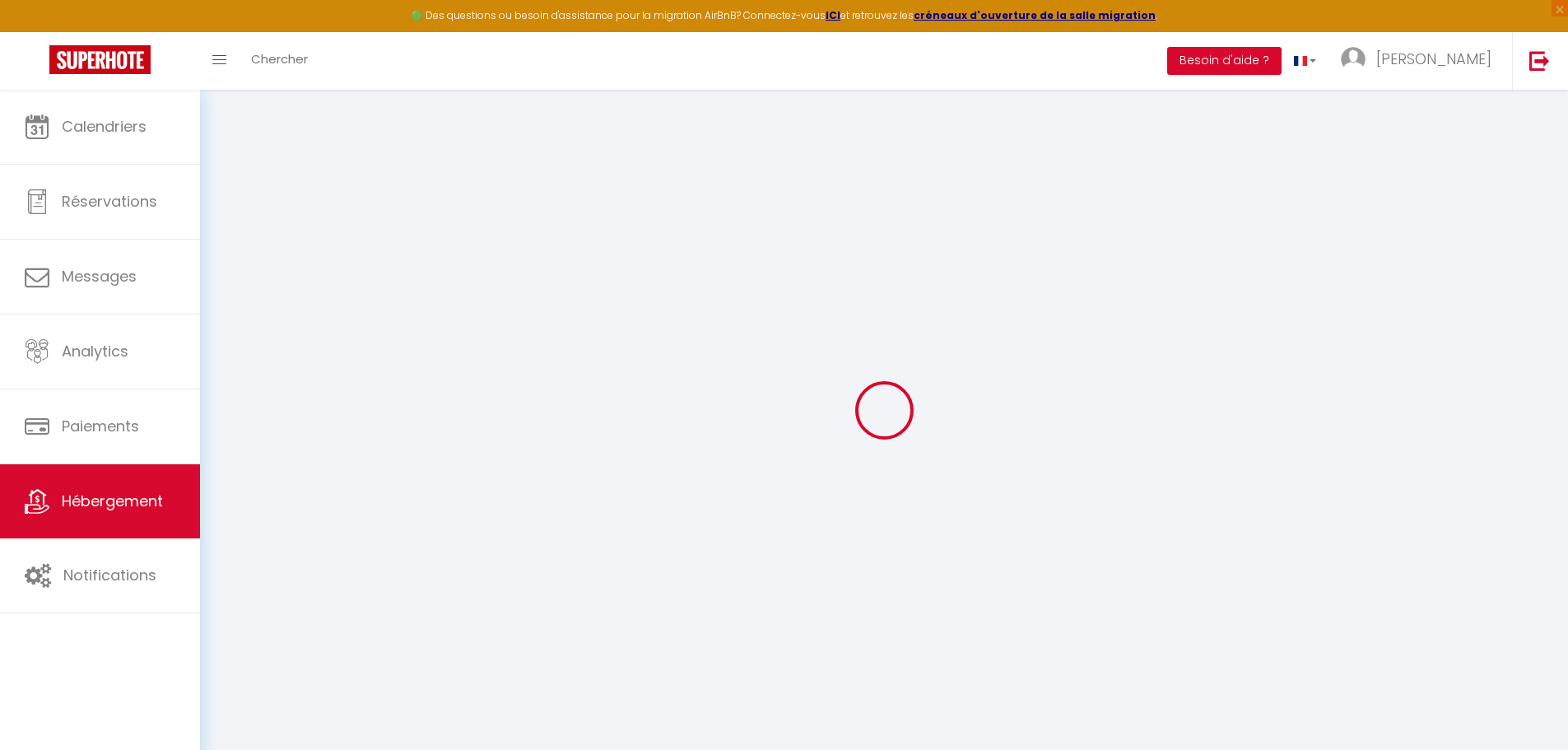
checkbox input "false"
select select "+ 21 %"
select select "+ 30 %"
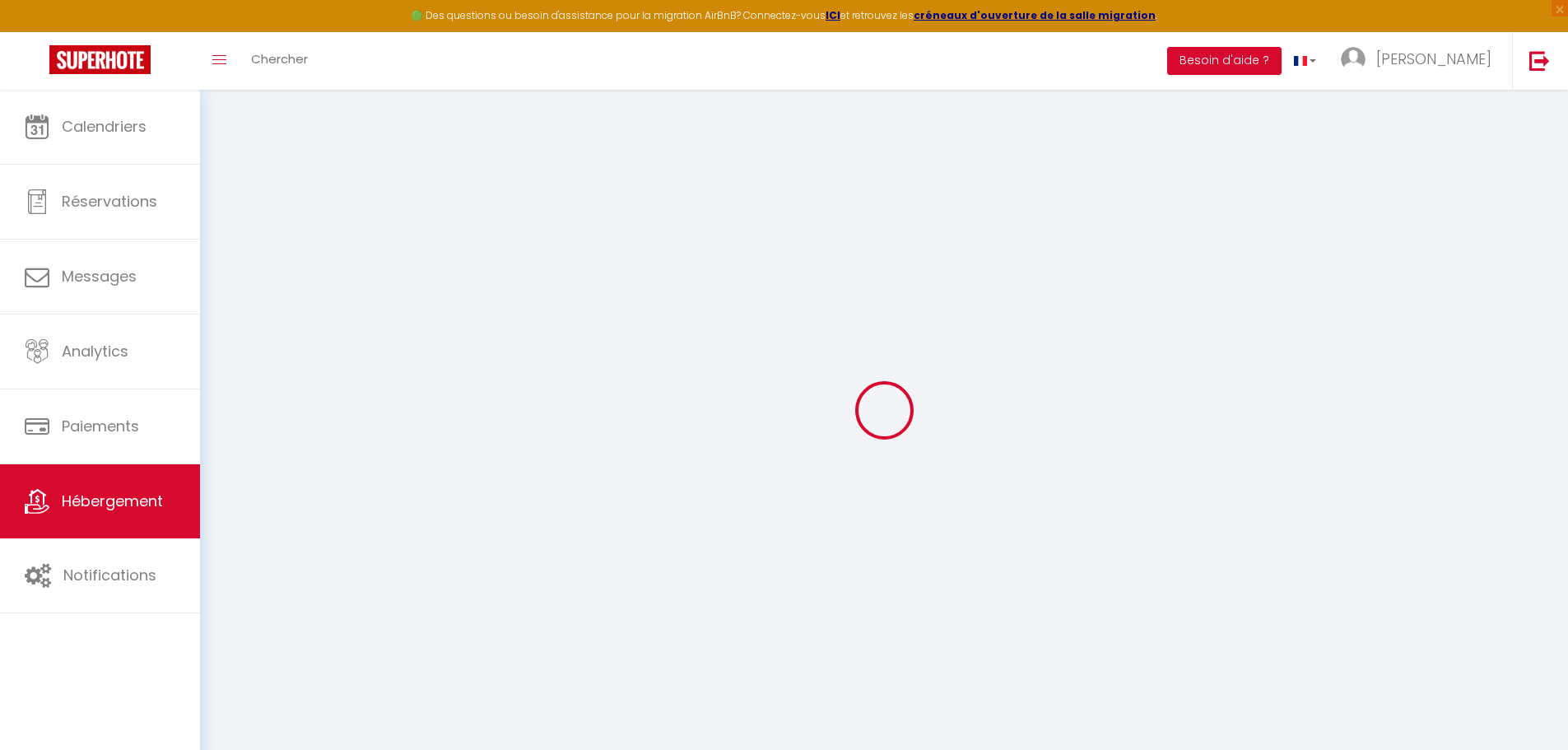
select select "+ 13 %"
checkbox input "false"
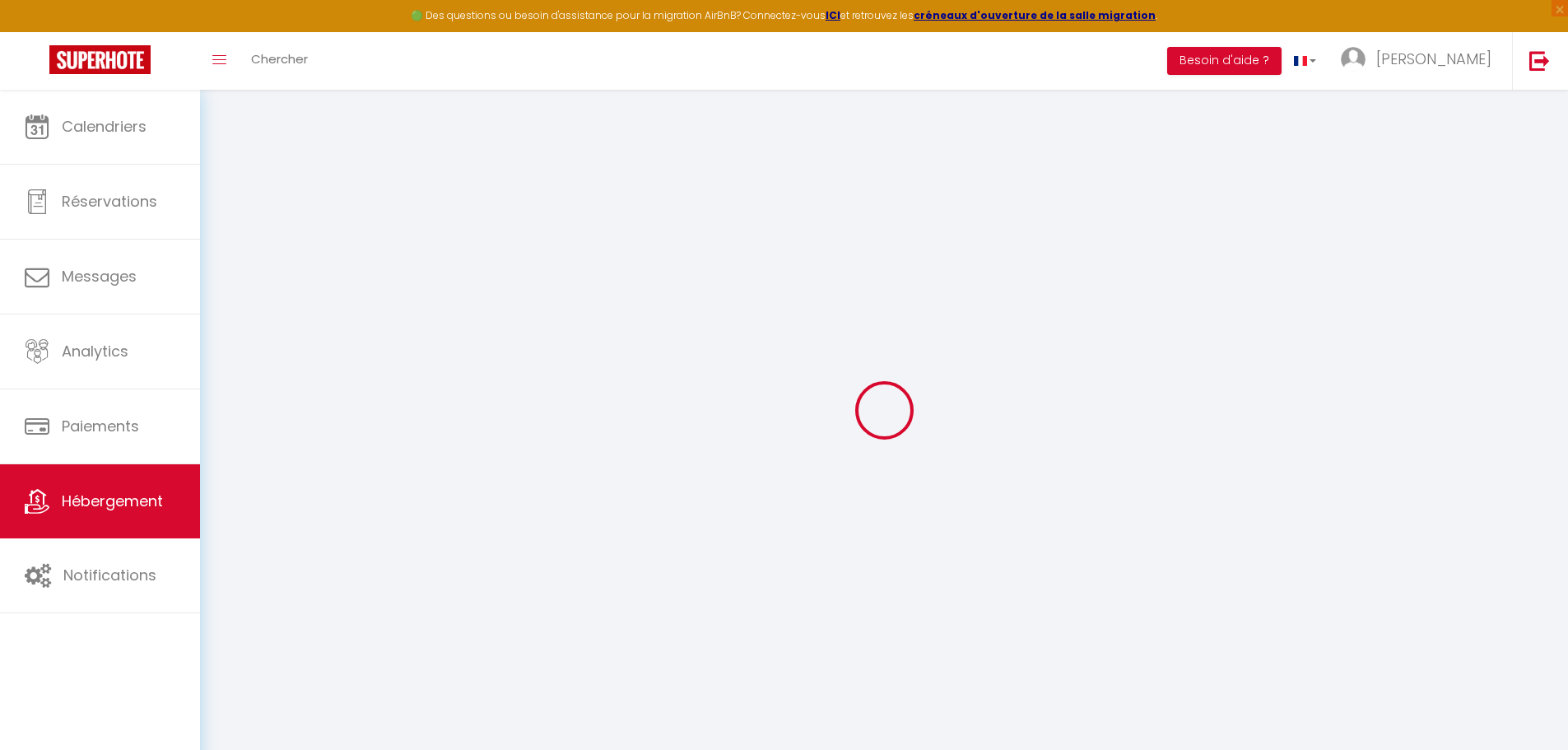
select select "365"
select select "EUR"
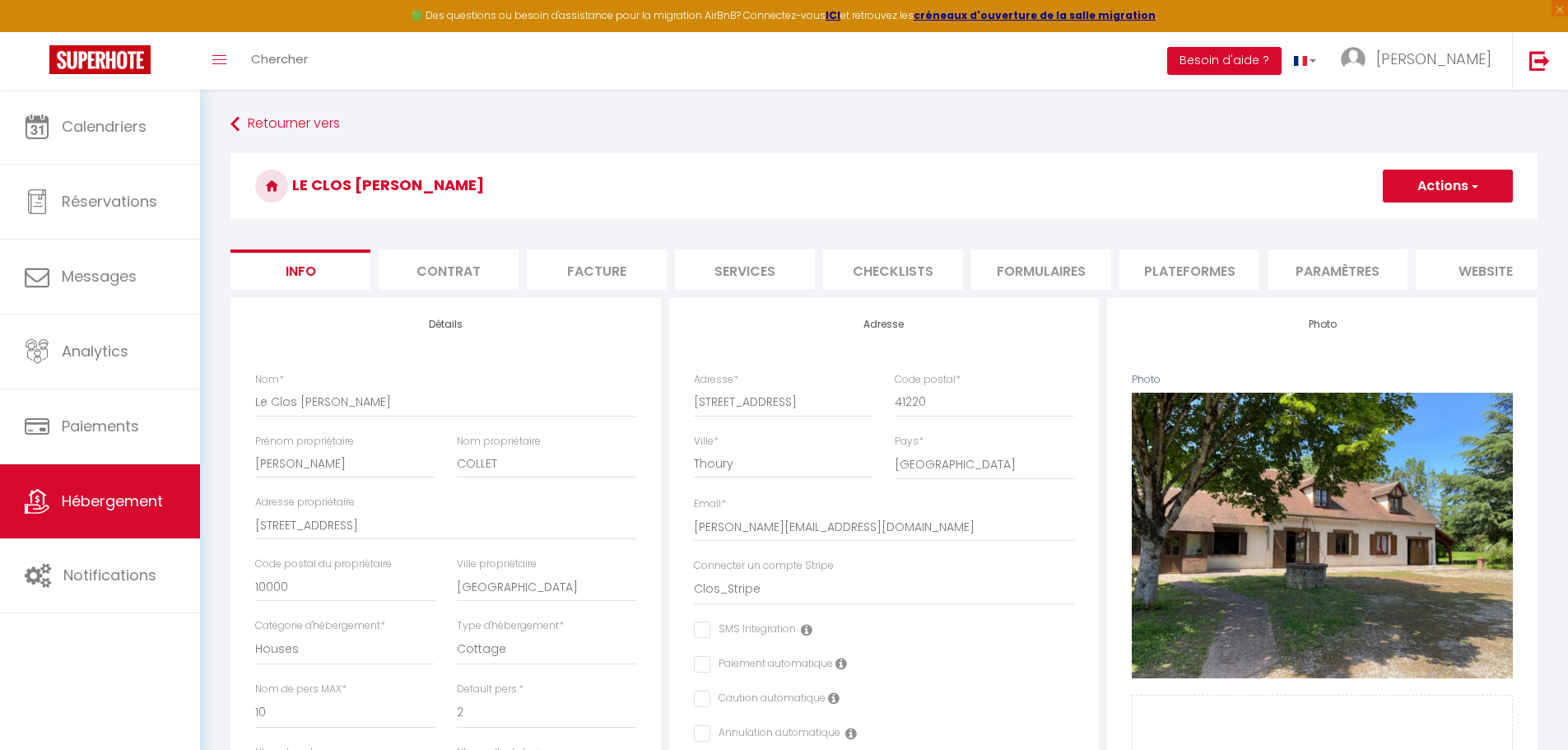
click at [1166, 263] on li "Plateformes" at bounding box center [1189, 269] width 140 height 40
select select
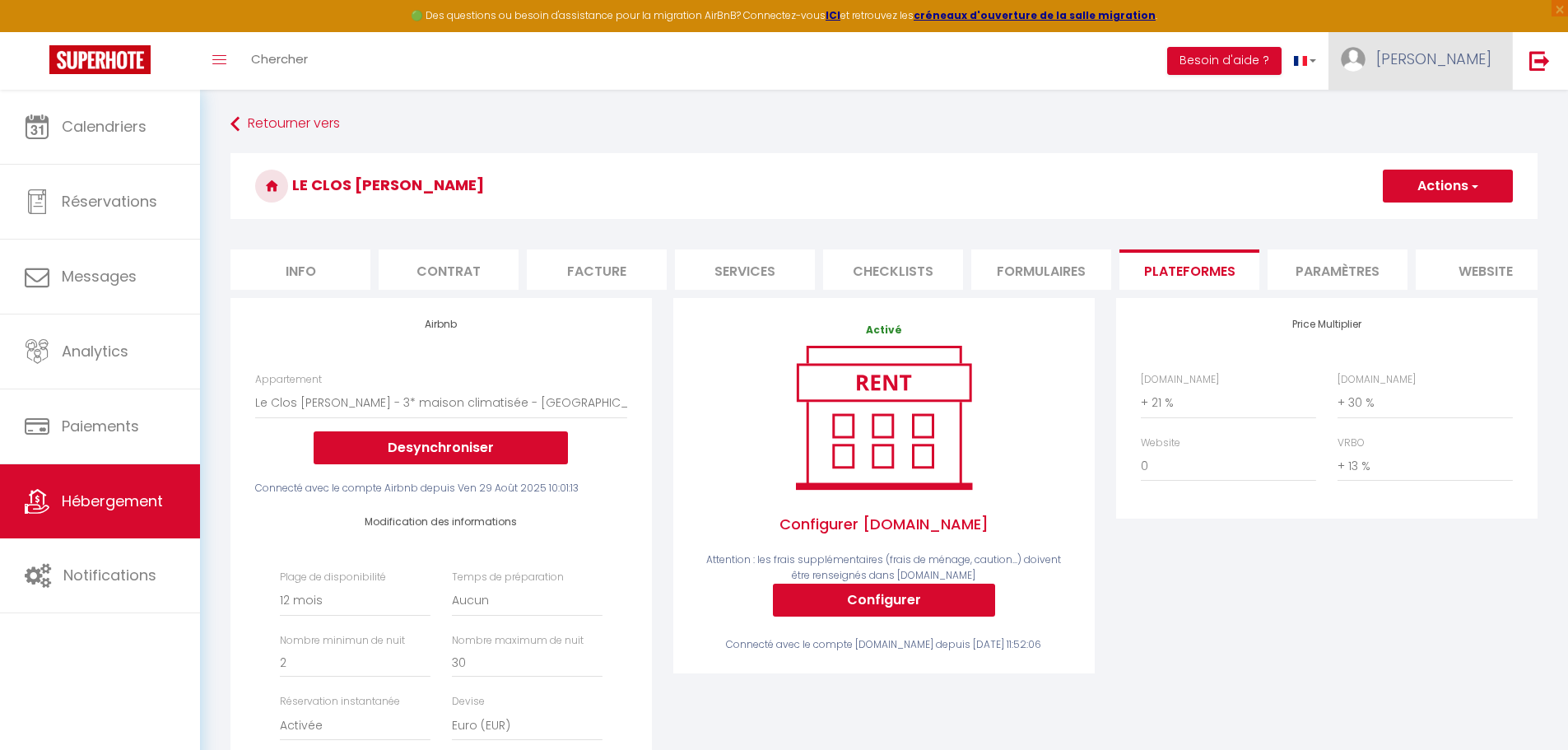
click at [1457, 59] on span "[PERSON_NAME]" at bounding box center [1433, 59] width 115 height 20
click at [1444, 106] on link "Paramètres" at bounding box center [1446, 114] width 122 height 28
select select "28"
select select "fr"
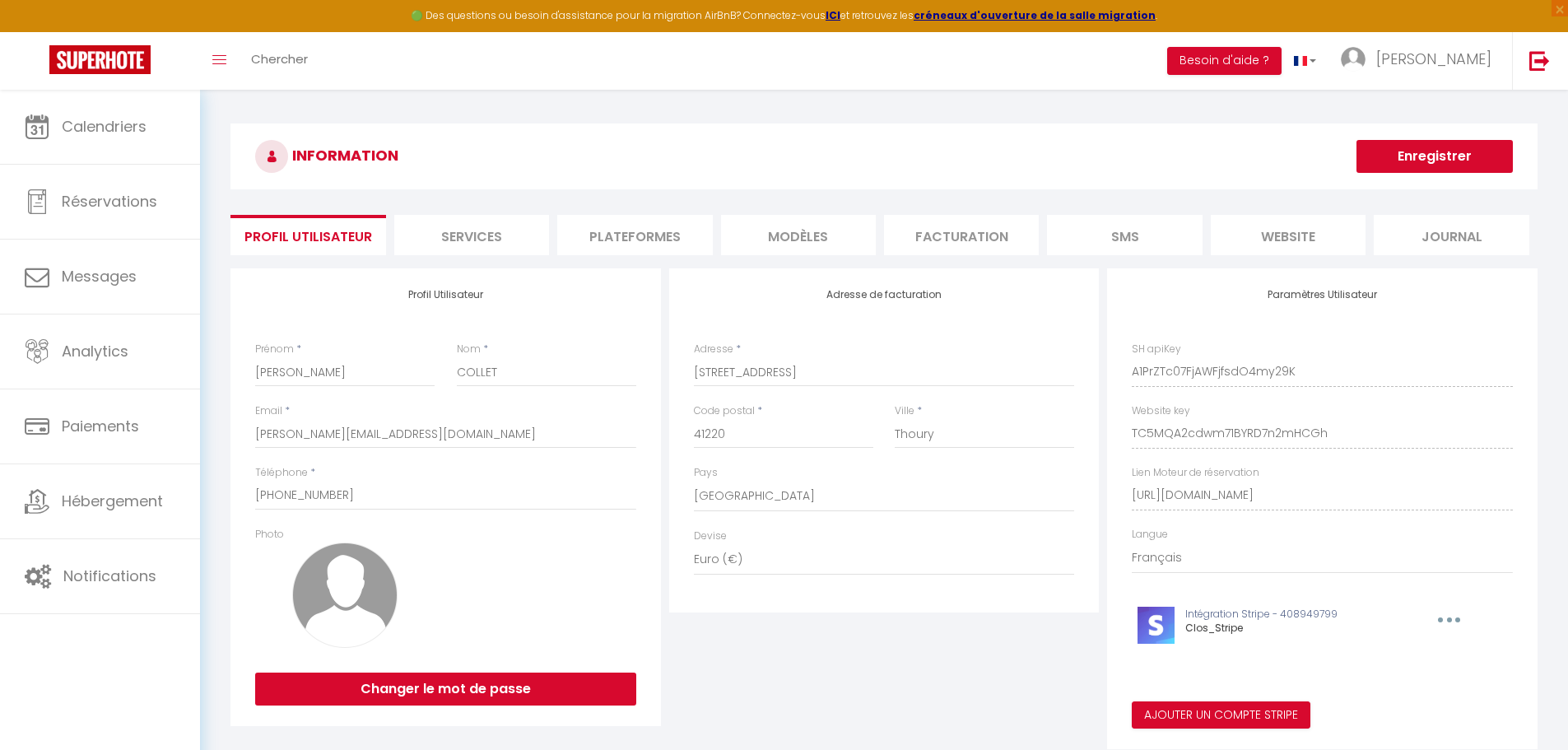
click at [668, 241] on li "Plateformes" at bounding box center [635, 234] width 155 height 40
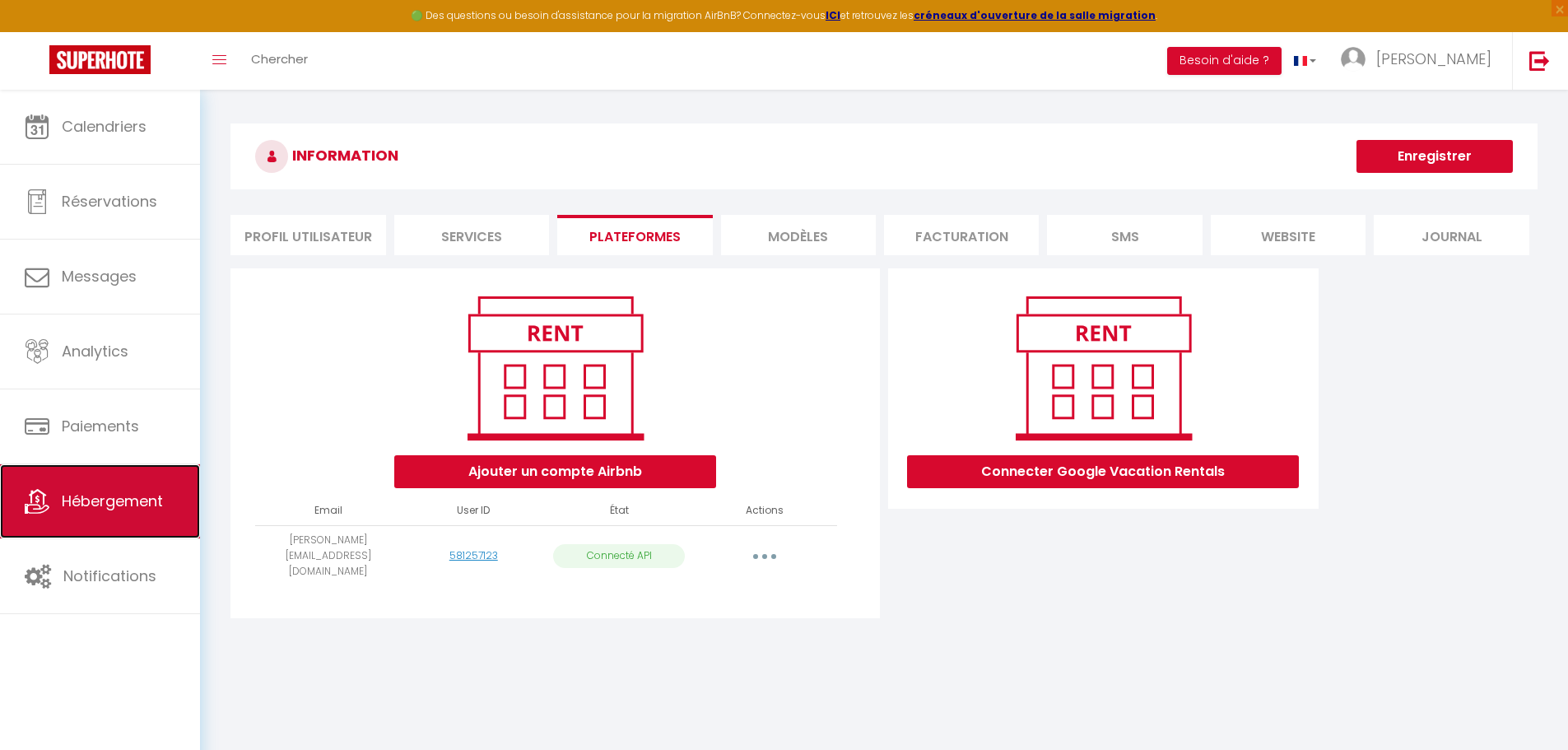
click at [155, 501] on span "Hébergement" at bounding box center [112, 501] width 102 height 20
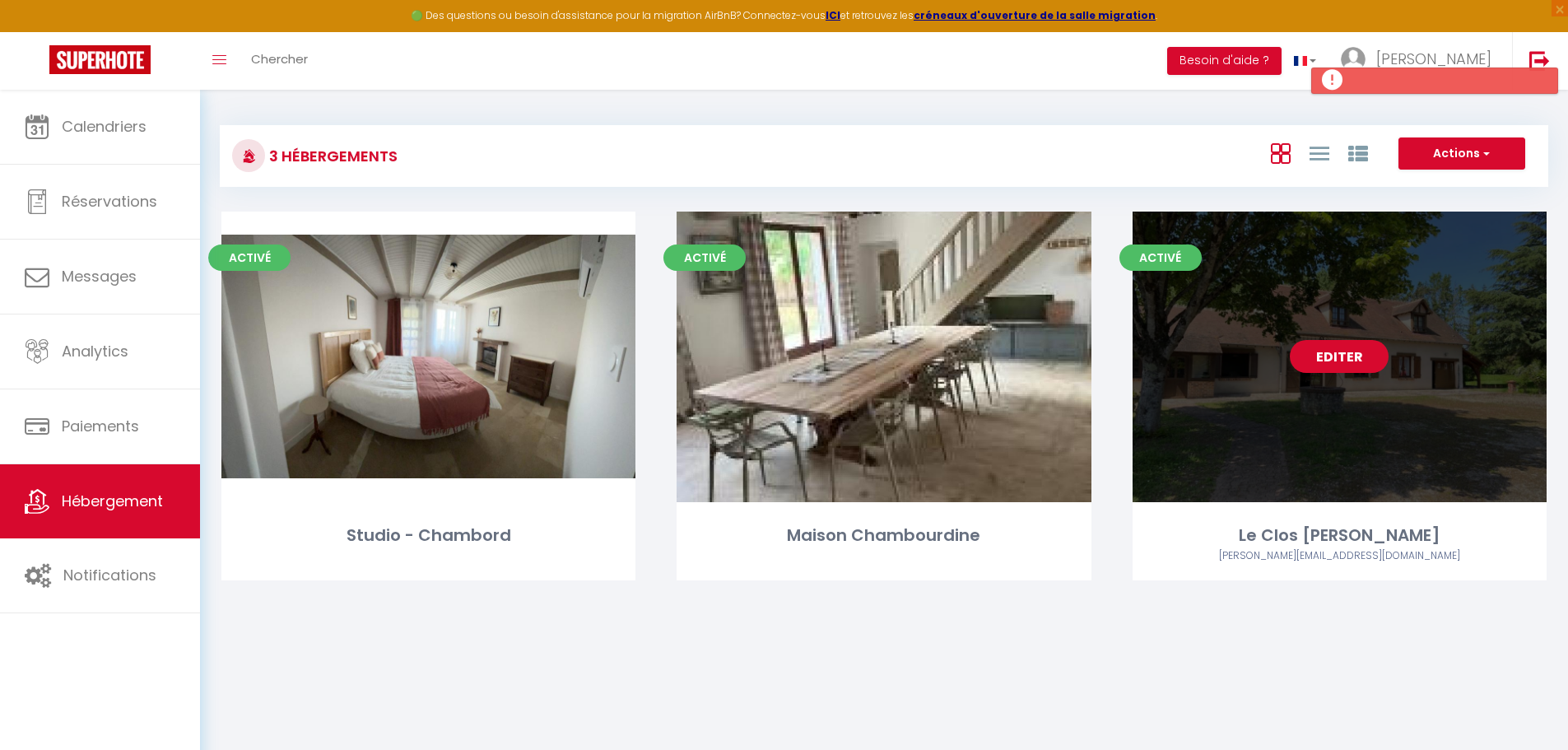
click at [1338, 361] on link "Editer" at bounding box center [1338, 356] width 99 height 33
select select "3"
select select "2"
select select "1"
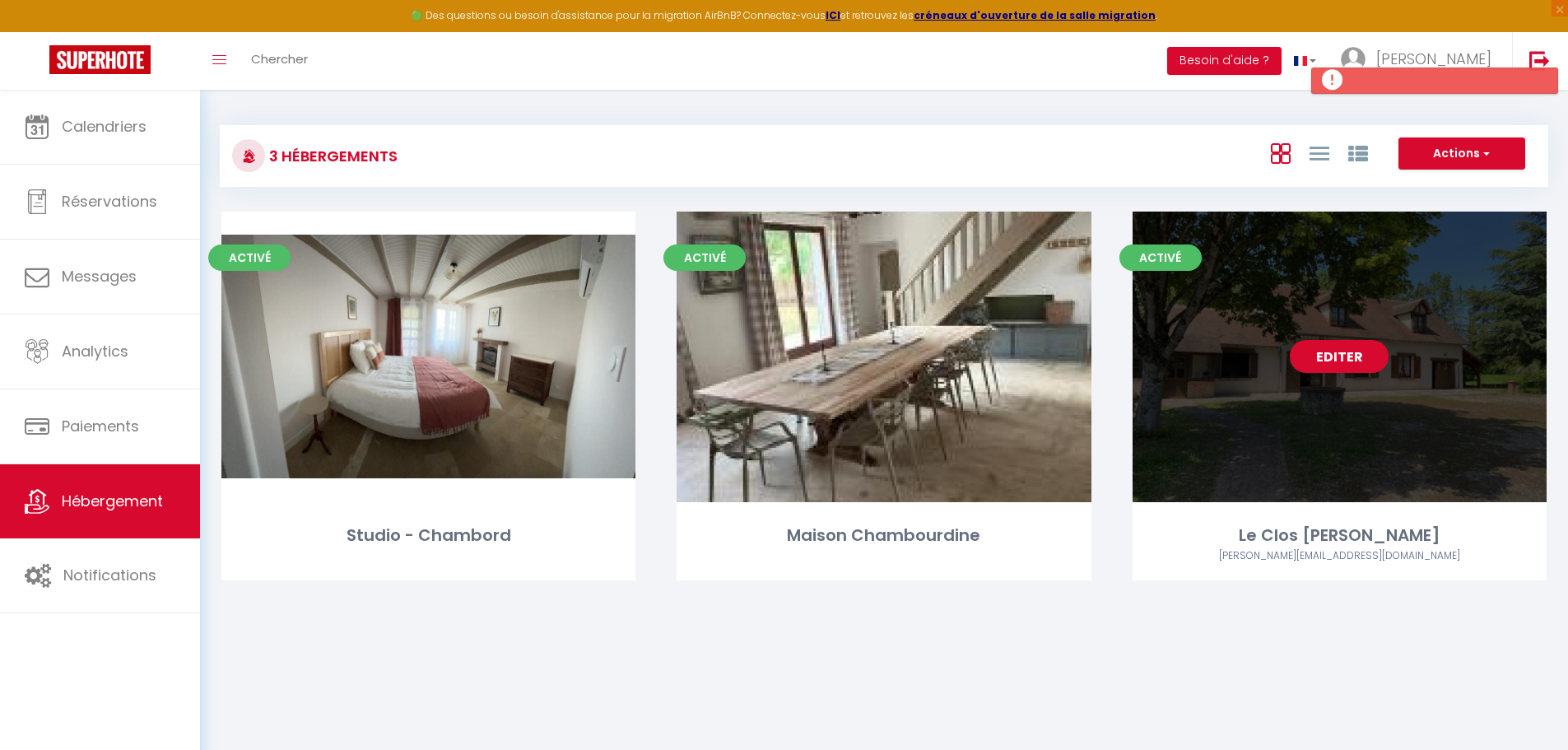
select select
select select "28"
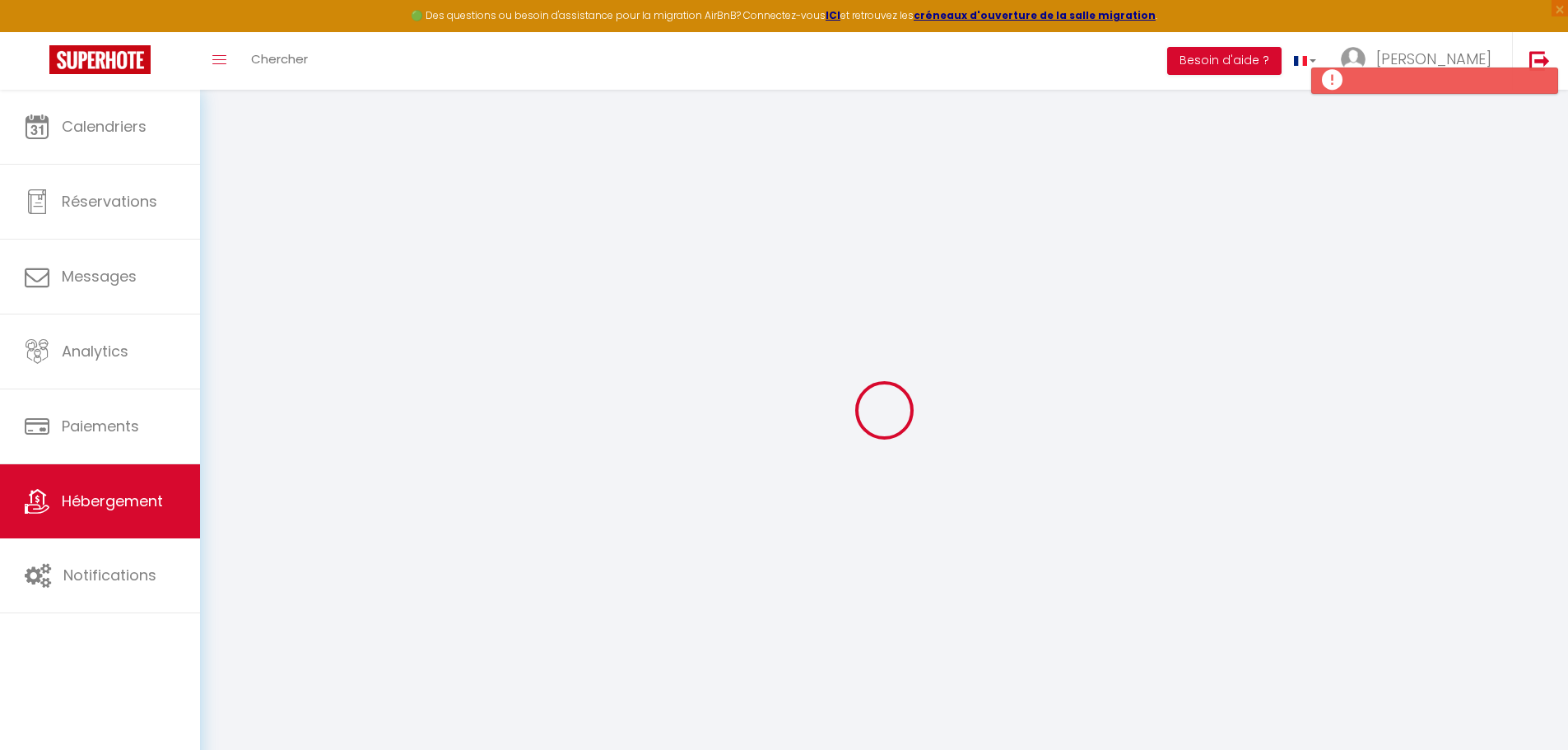
select select
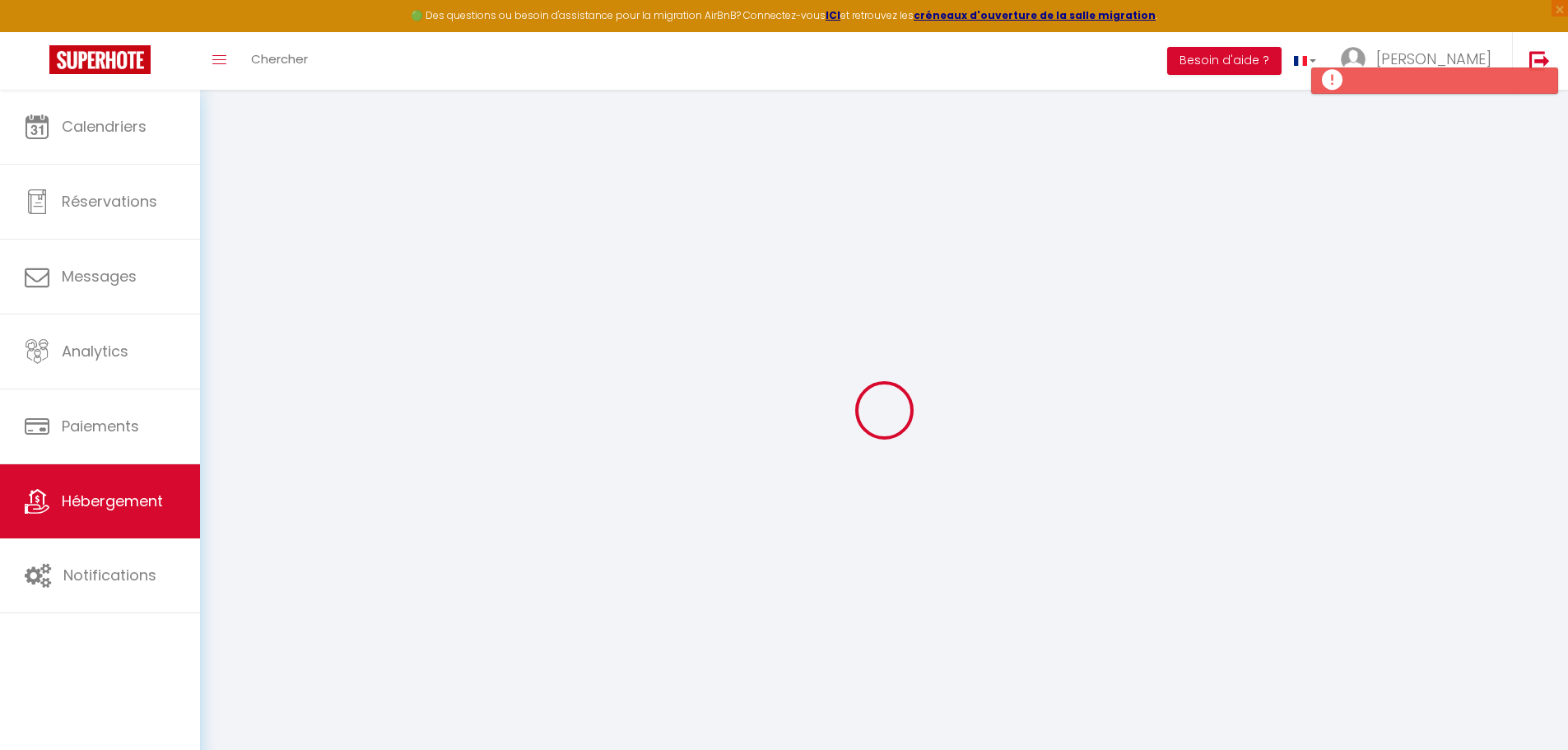
select select
checkbox input "false"
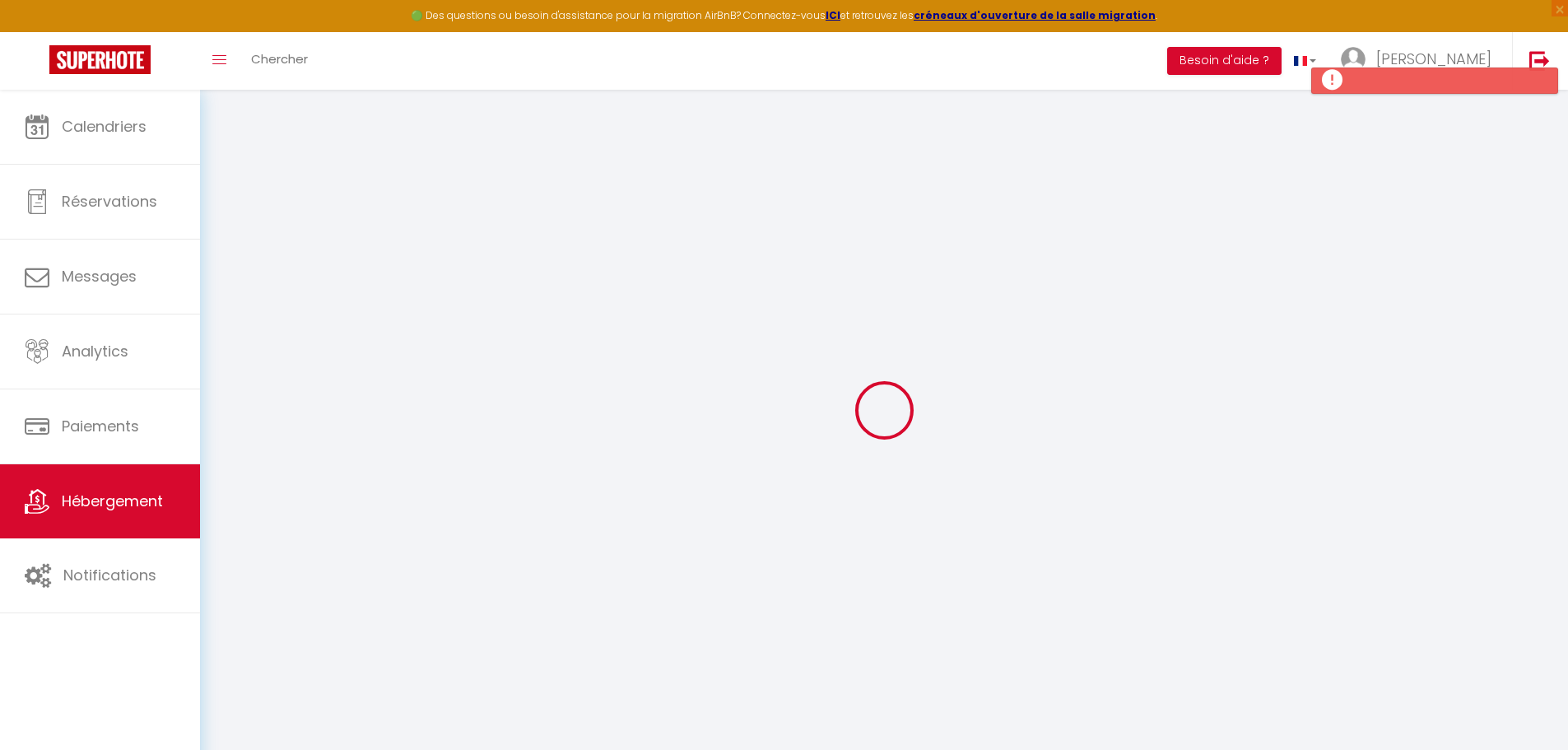
select select
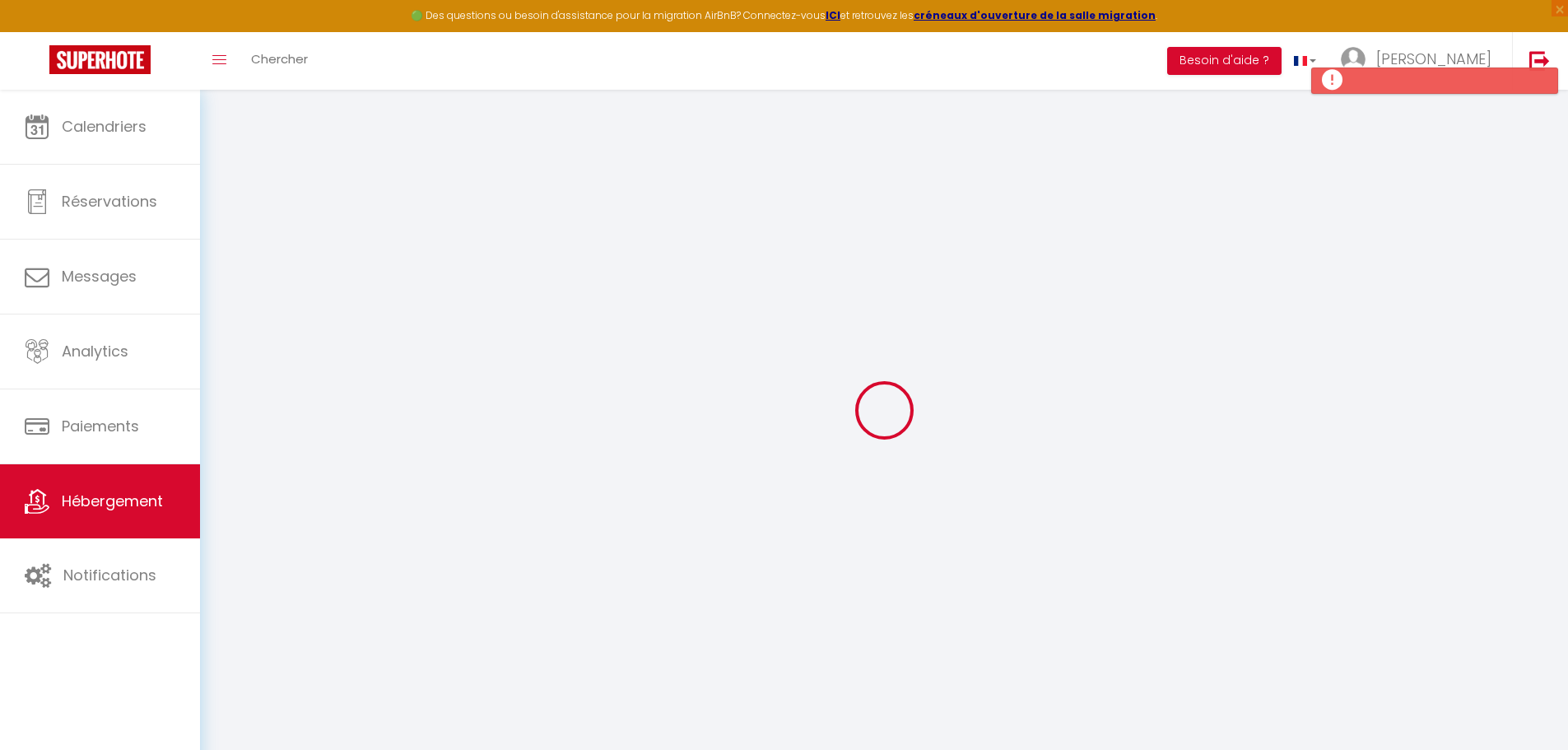
select select
checkbox input "false"
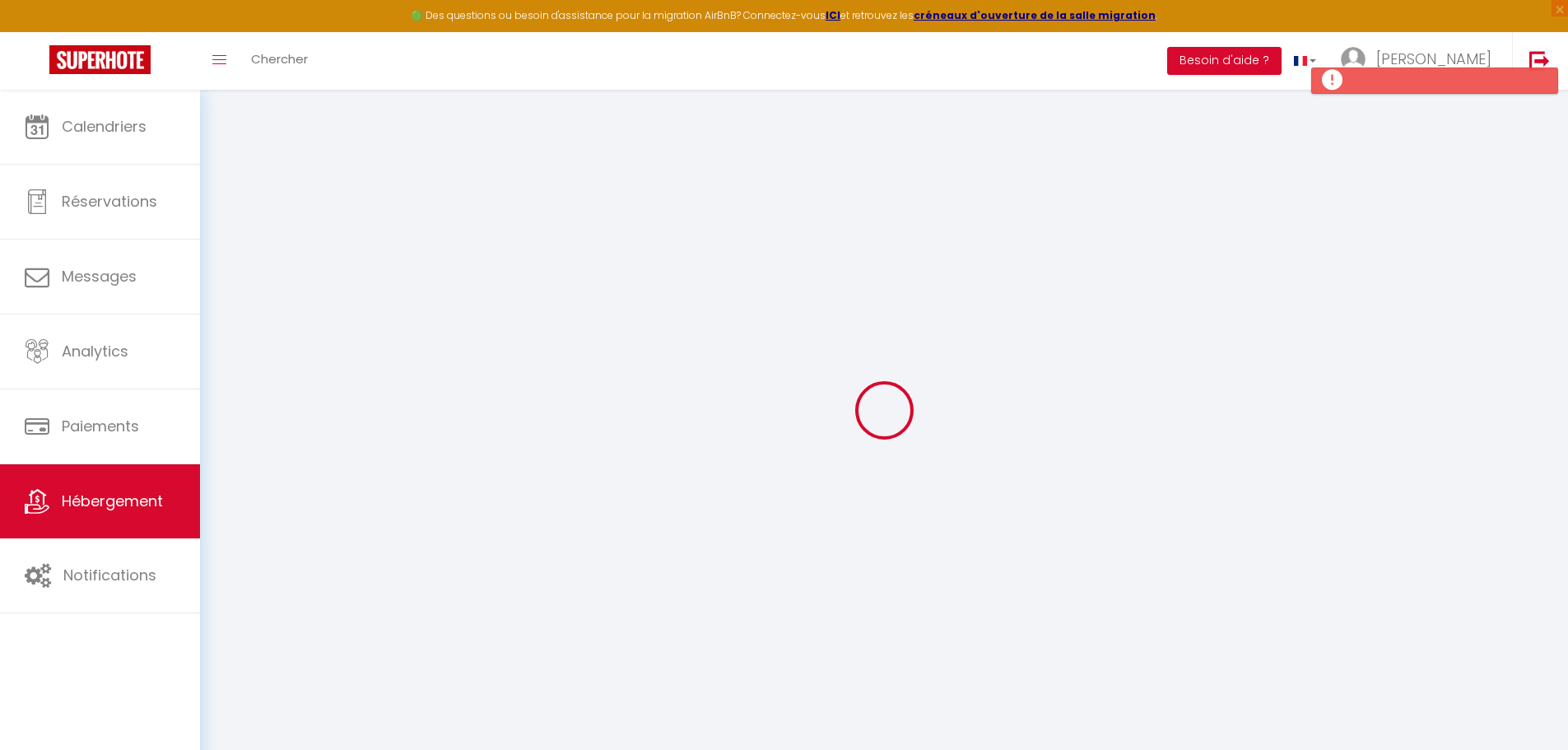
checkbox input "false"
select select
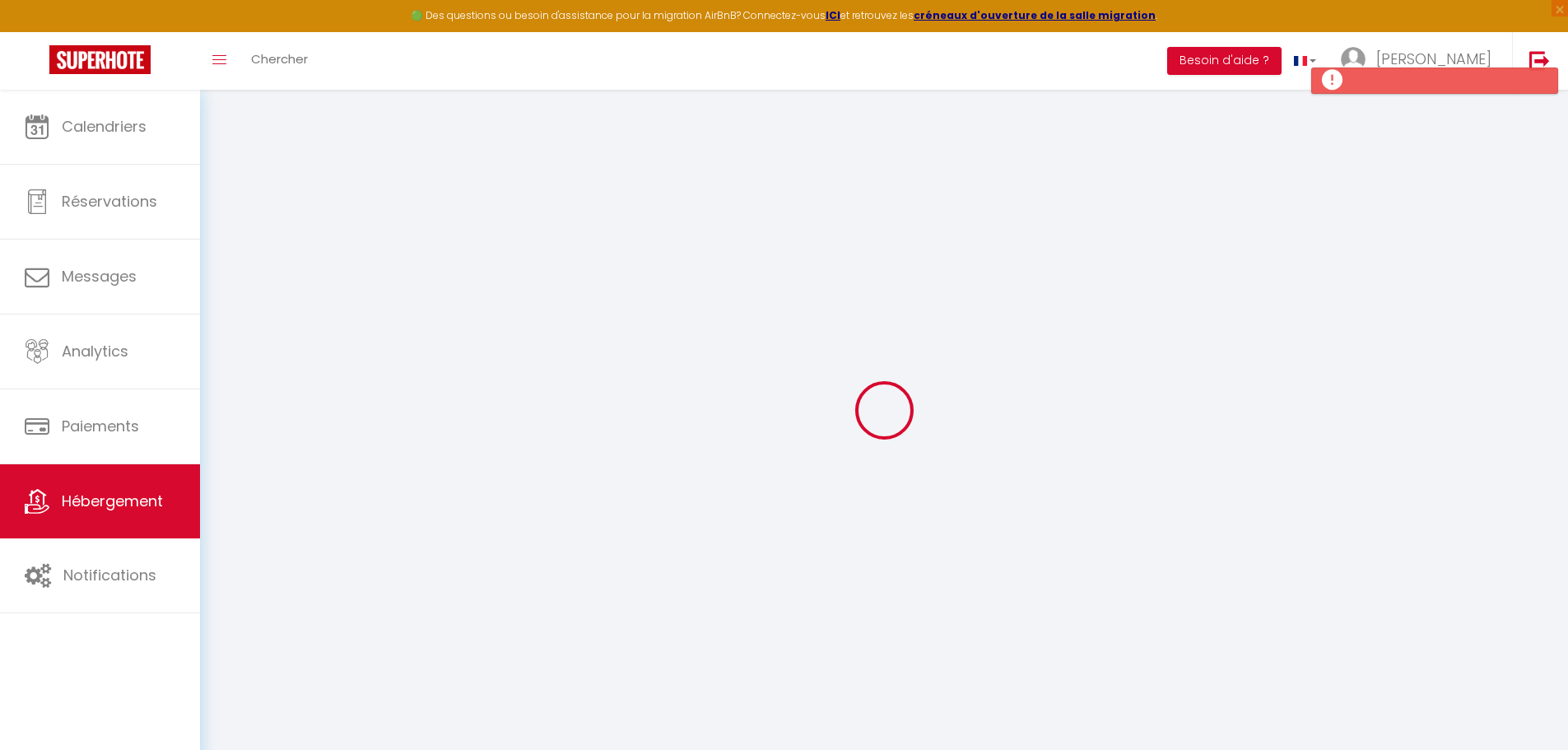
select select
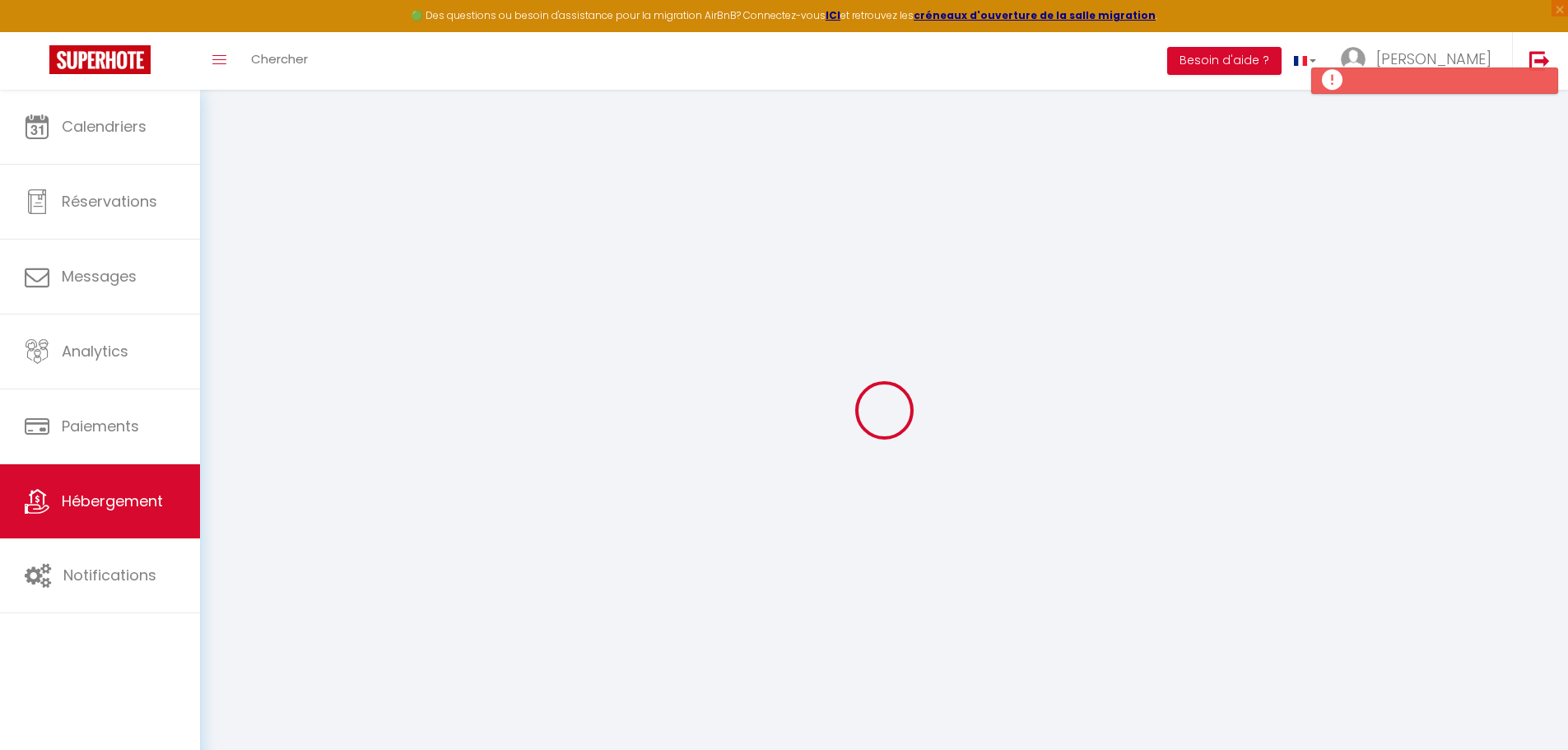
checkbox input "false"
select select
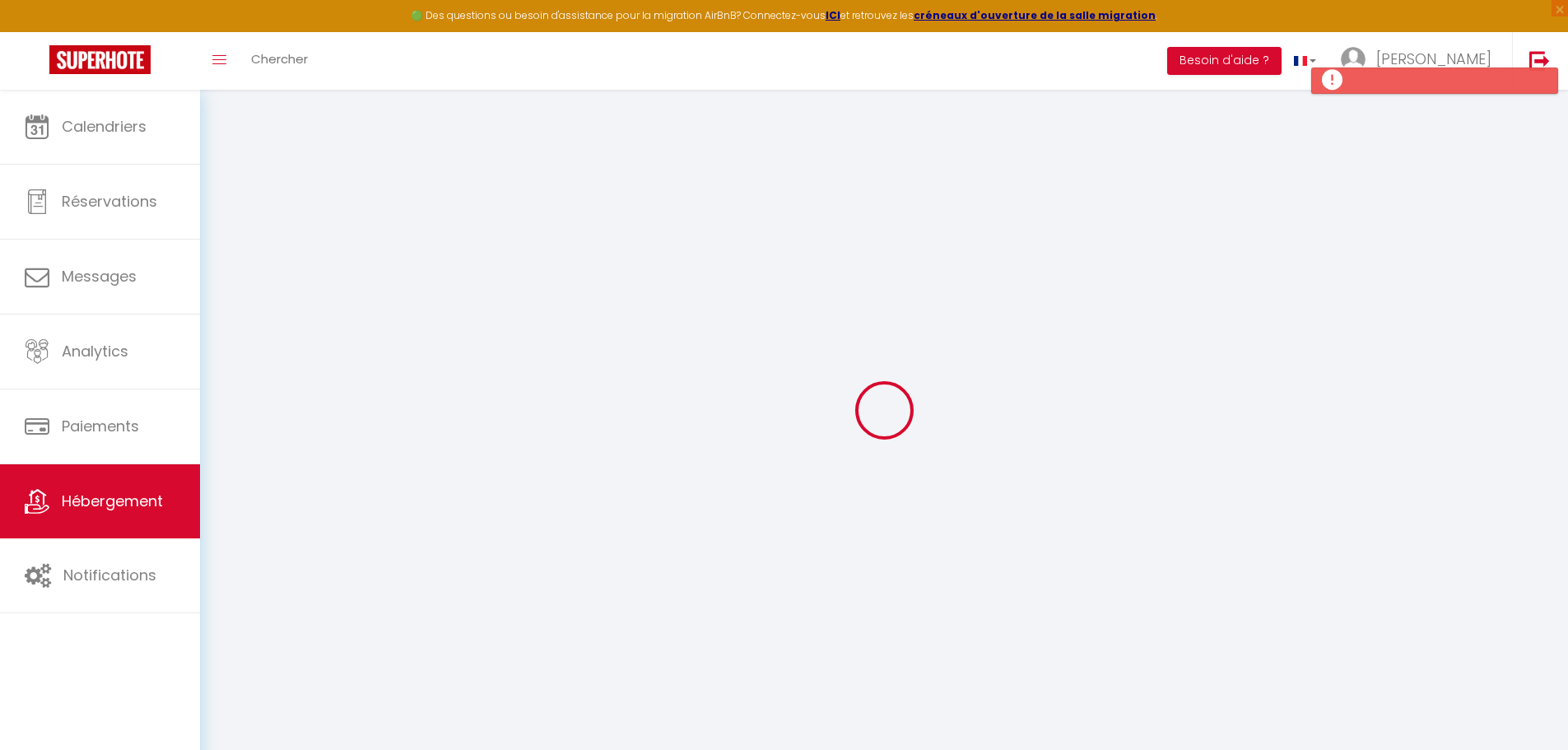
select select
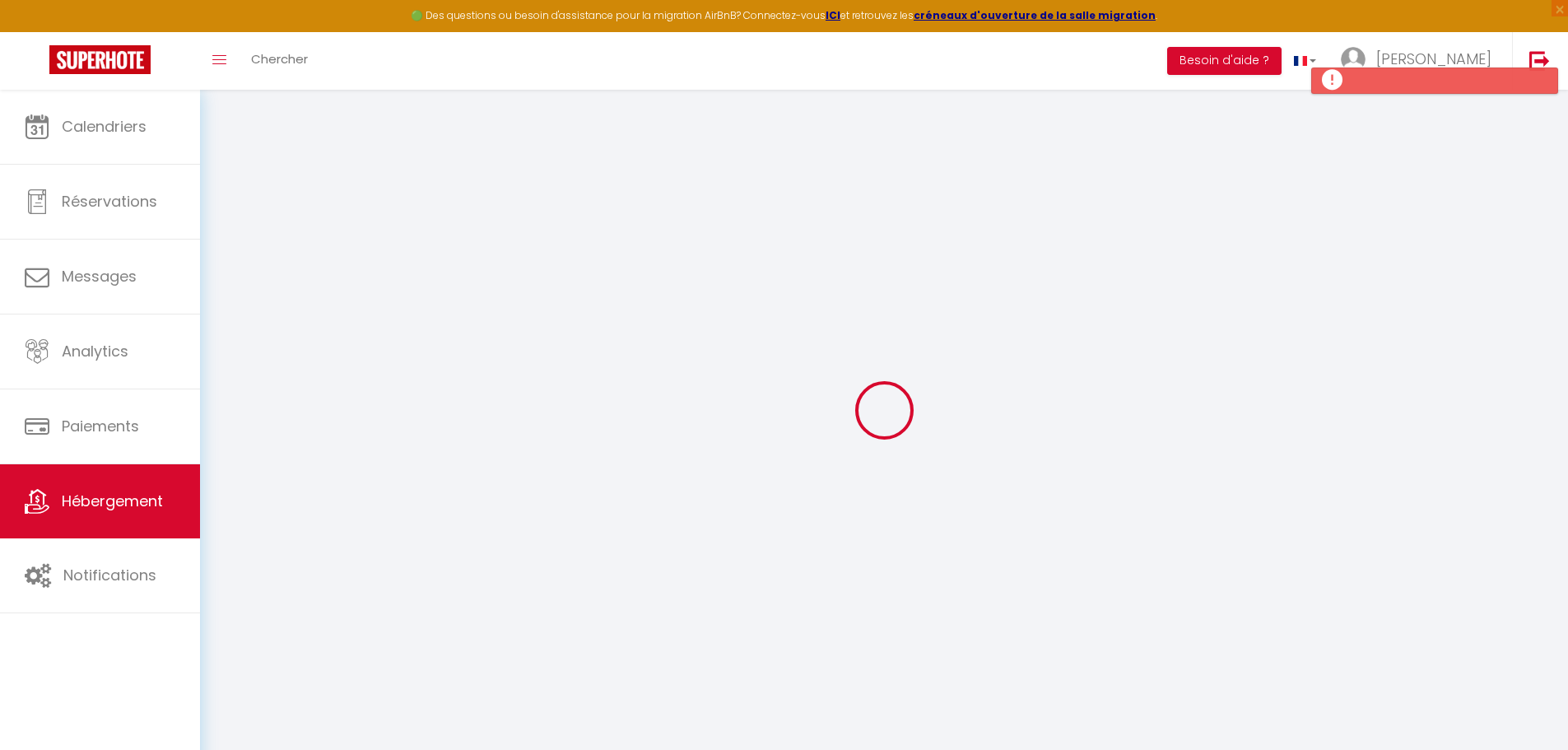
select select
checkbox input "false"
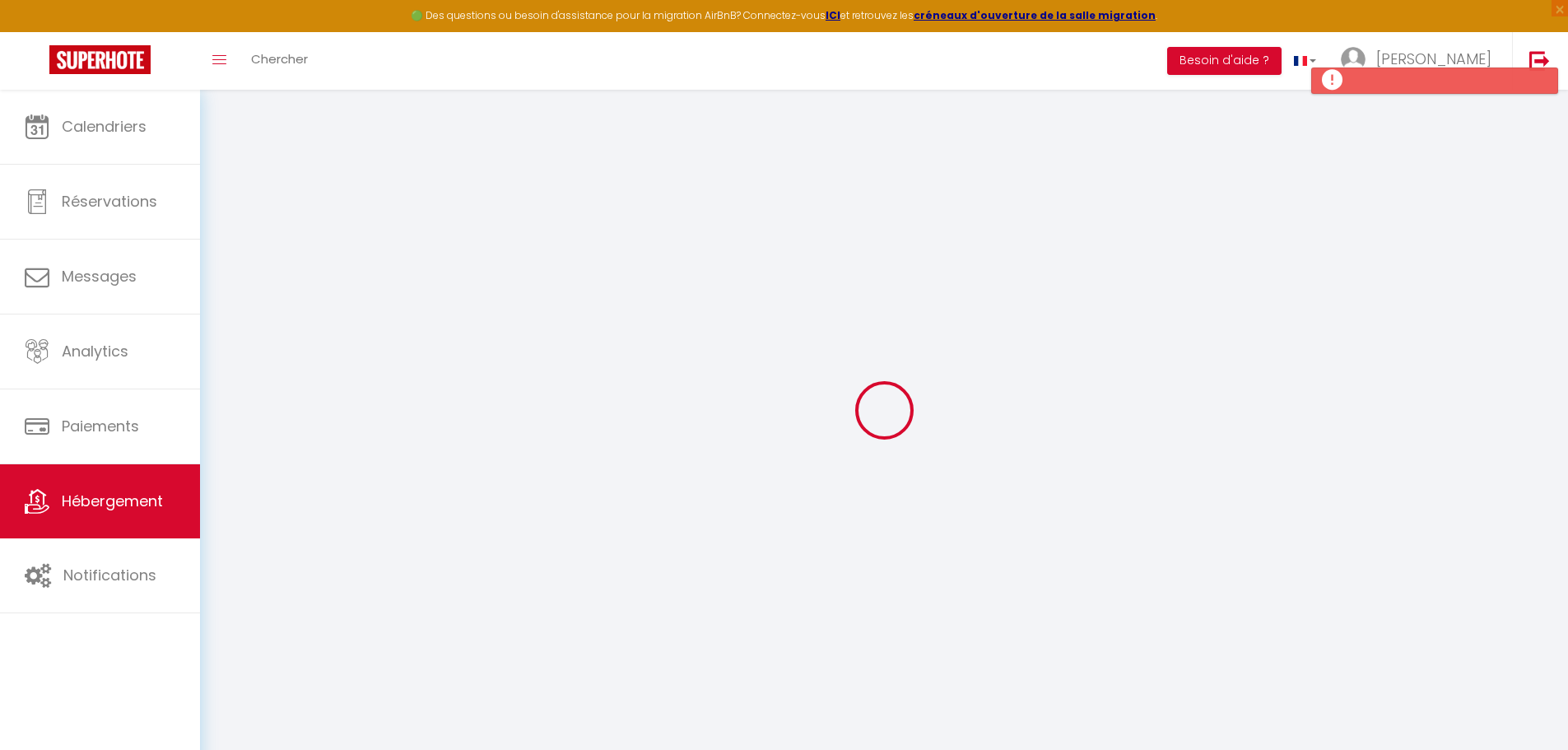
checkbox input "false"
select select
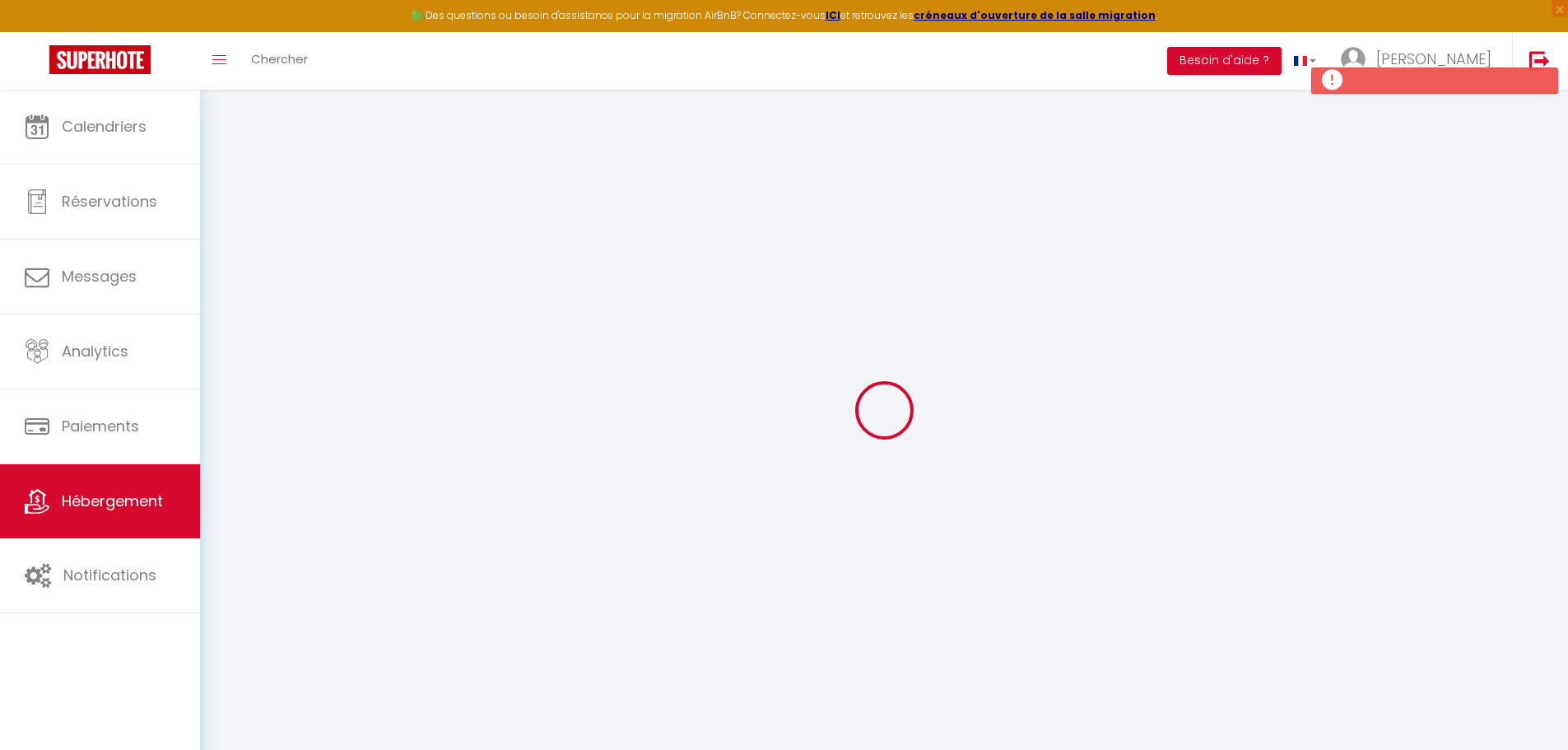
select select
checkbox input "false"
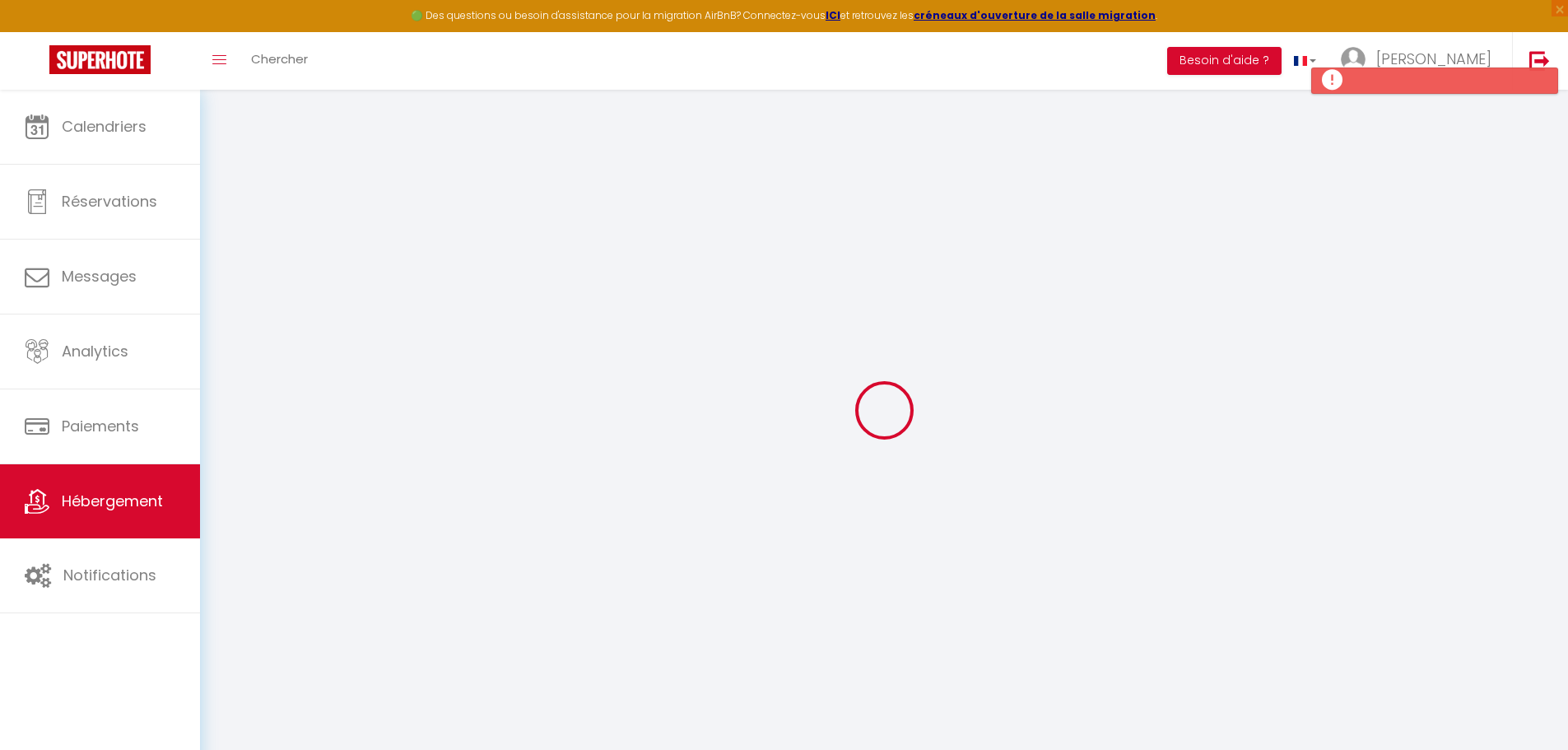
checkbox input "false"
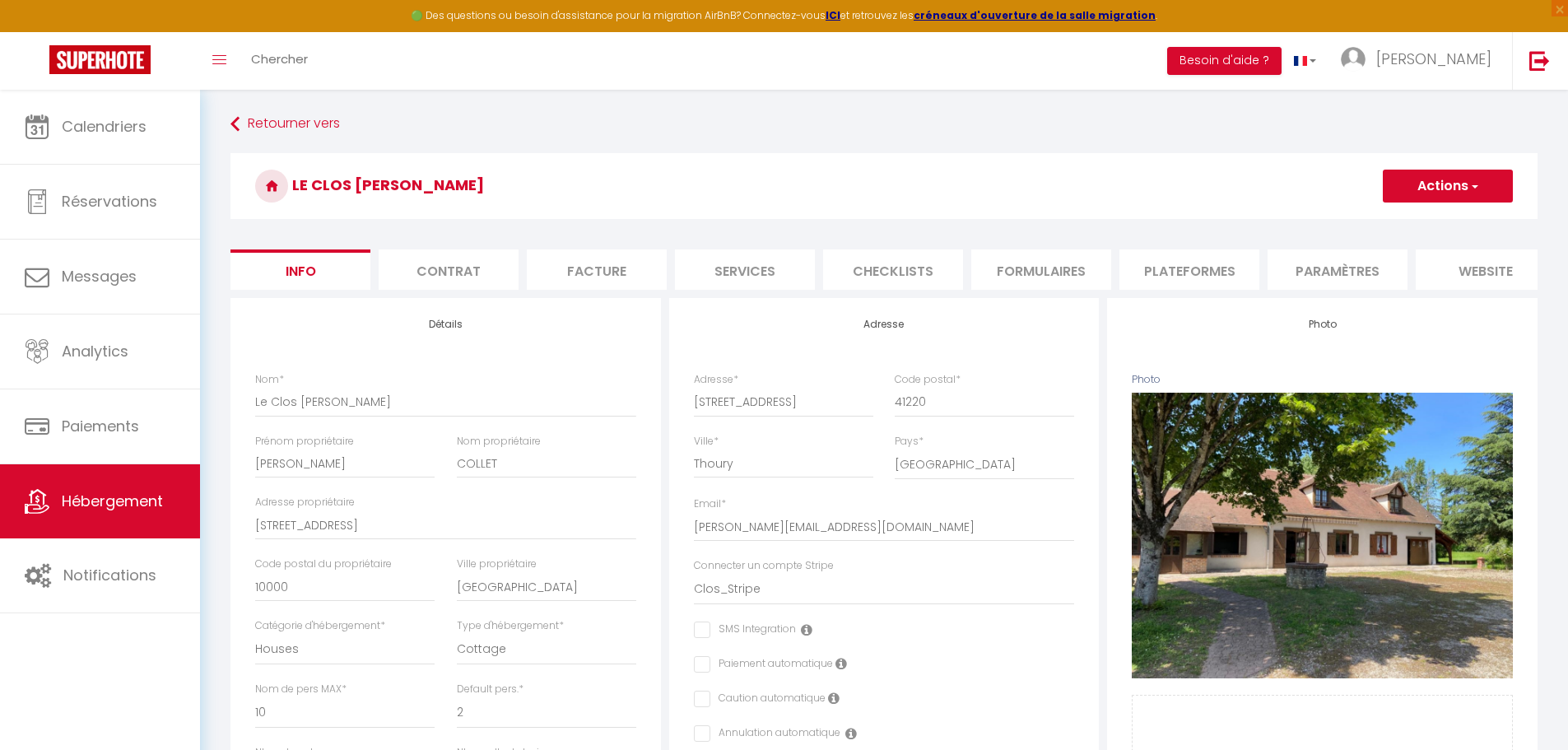
click at [1165, 265] on li "Plateformes" at bounding box center [1189, 269] width 140 height 40
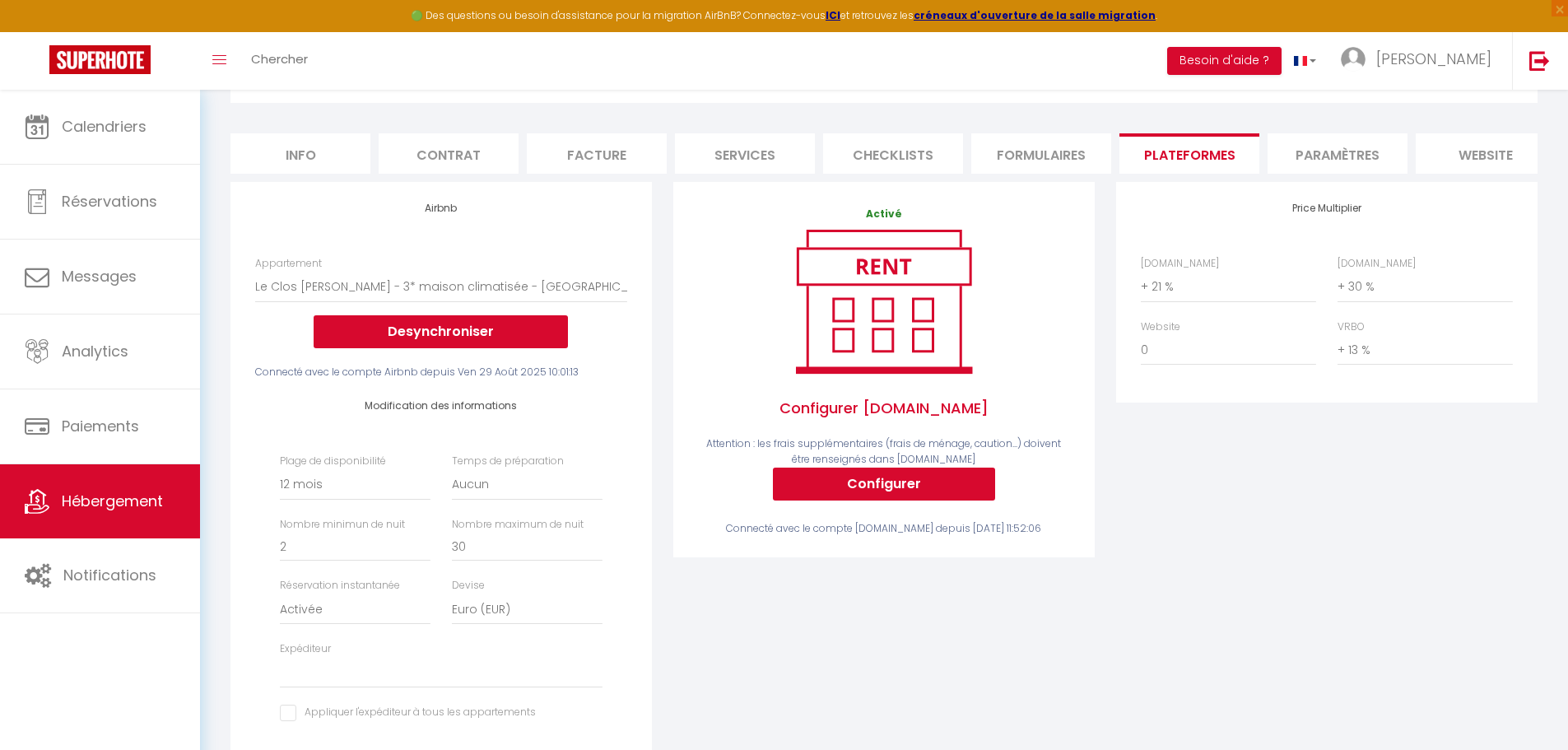
scroll to position [115, 0]
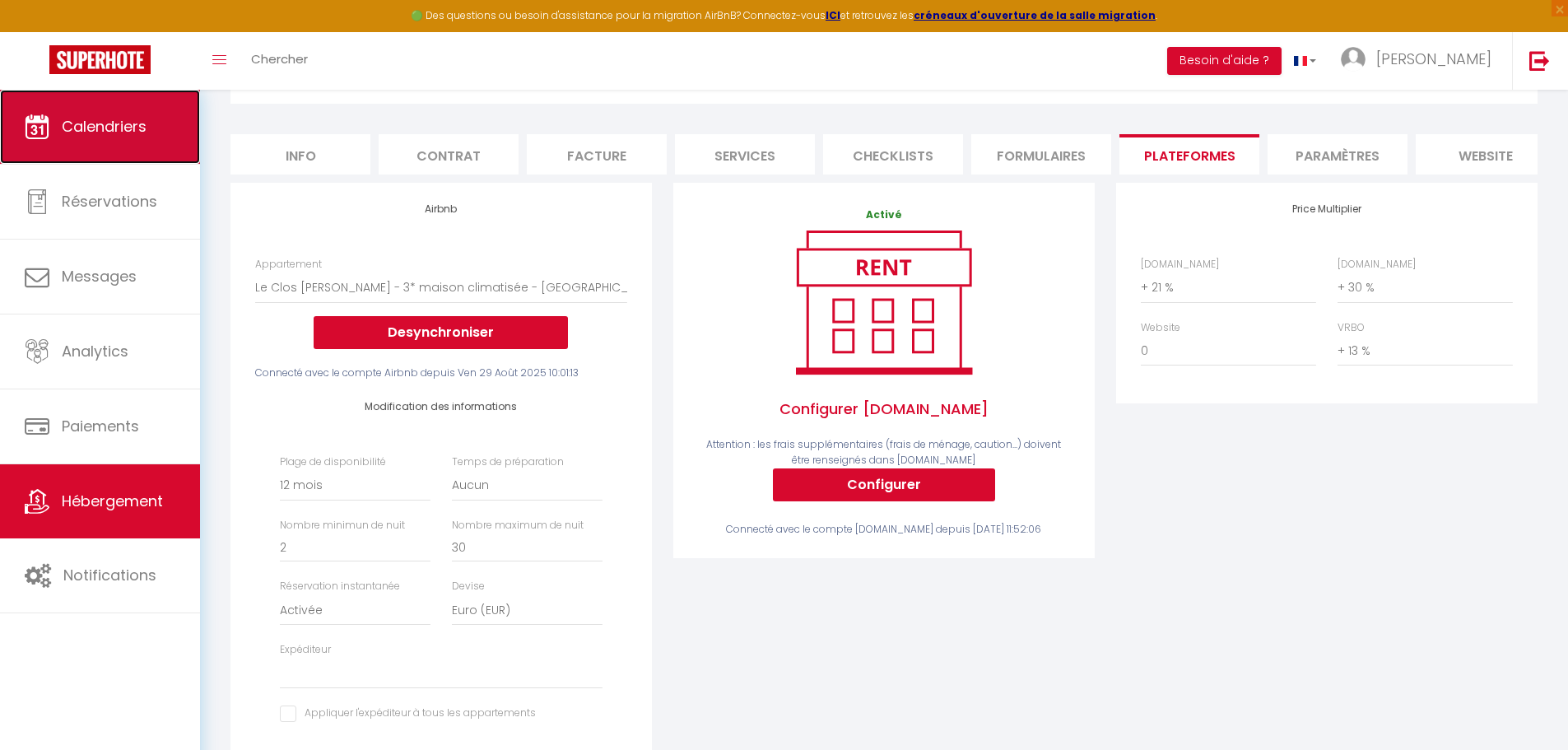
click at [143, 128] on span "Calendriers" at bounding box center [103, 126] width 85 height 20
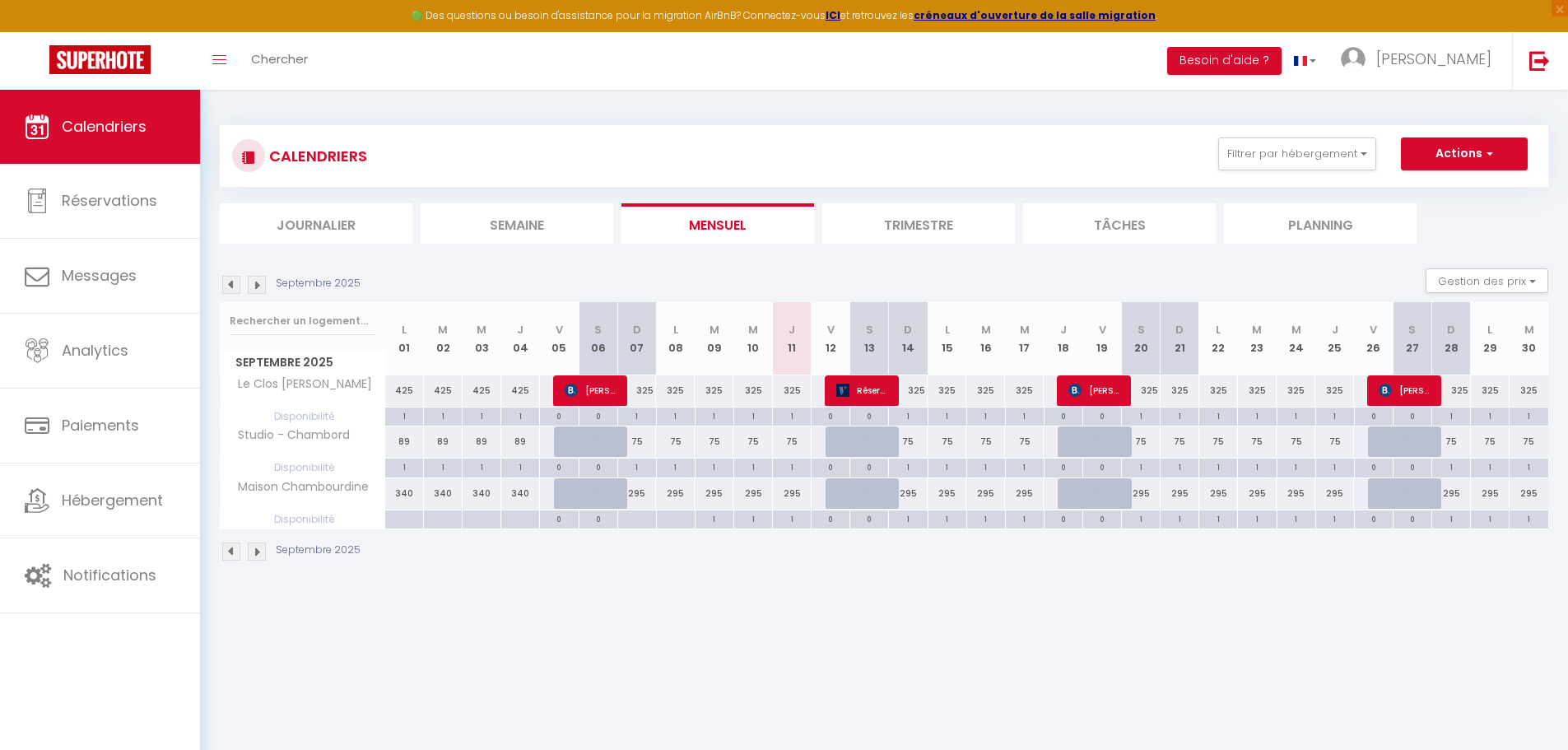
click at [1294, 386] on div "325" at bounding box center [1296, 390] width 38 height 30
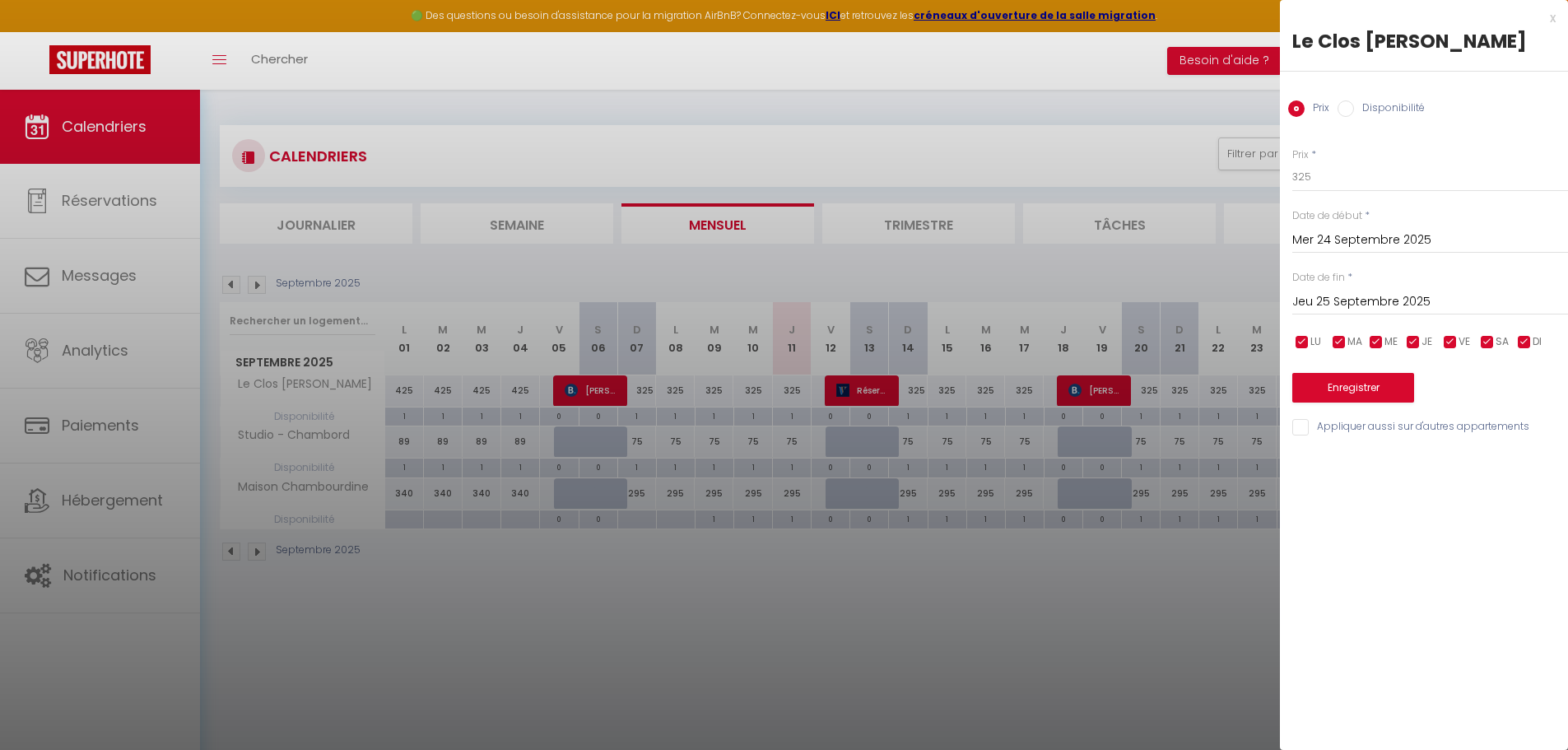
click at [1322, 296] on input "Jeu 25 Septembre 2025" at bounding box center [1430, 302] width 276 height 21
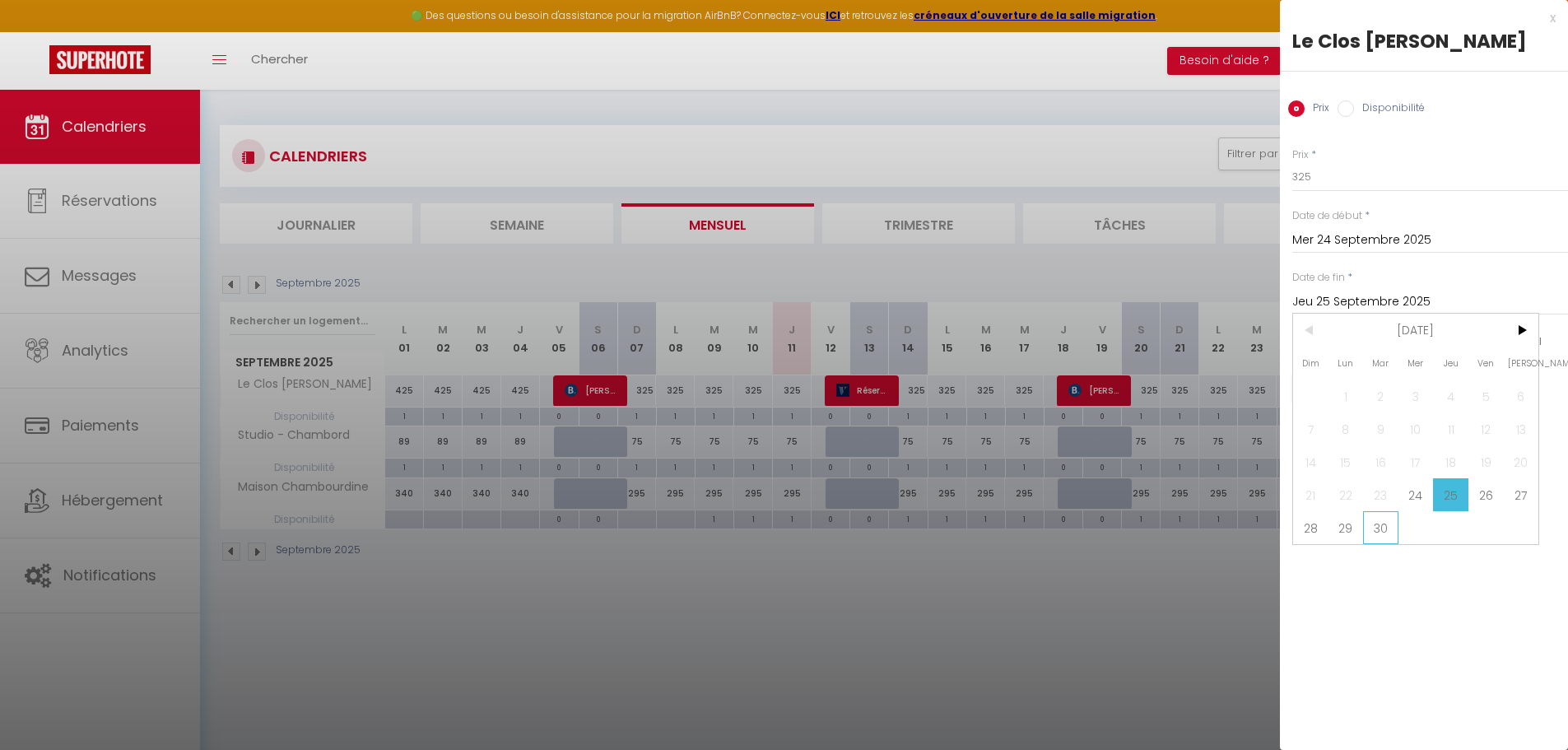
click at [1377, 530] on span "30" at bounding box center [1381, 527] width 36 height 33
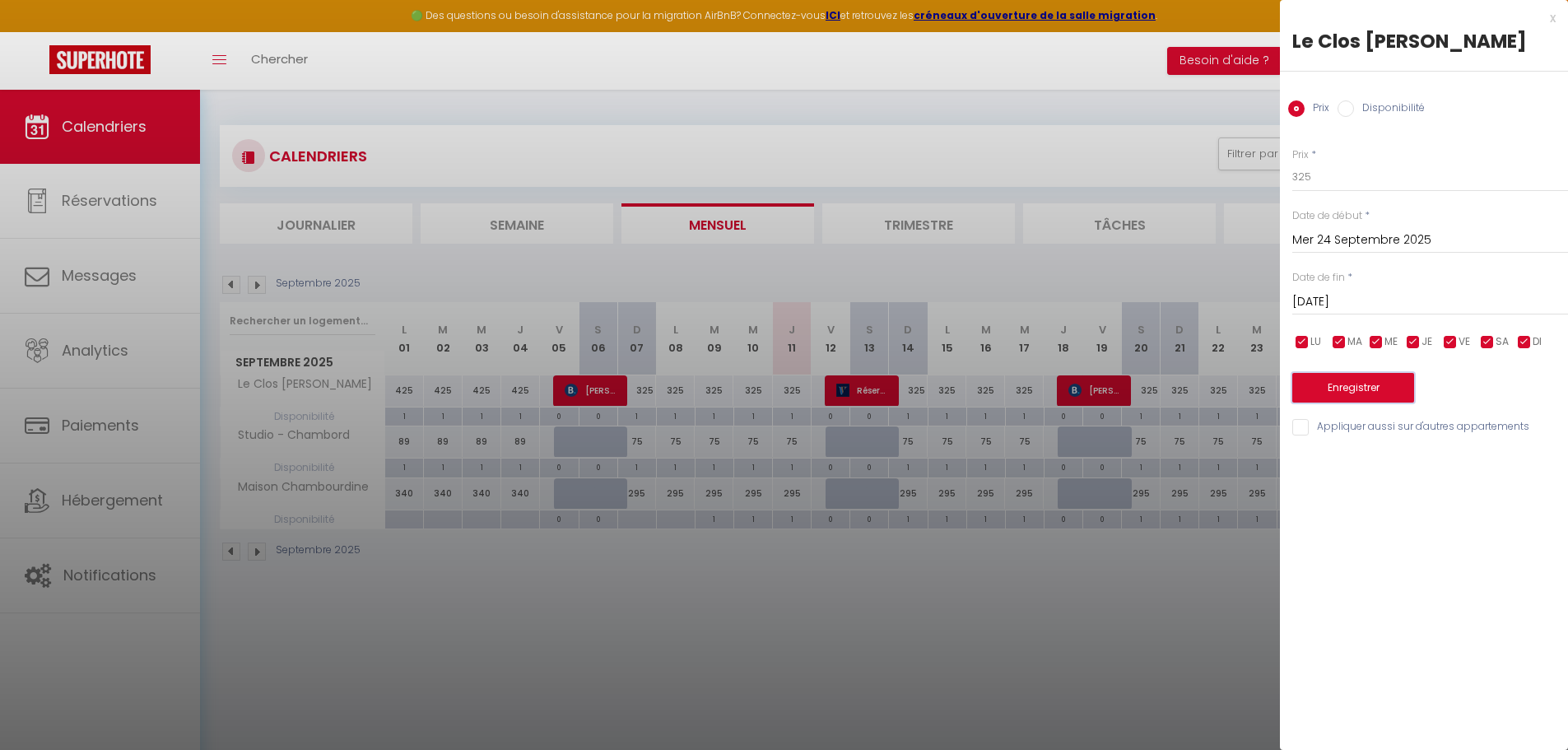
click at [1375, 387] on button "Enregistrer" at bounding box center [1353, 387] width 122 height 29
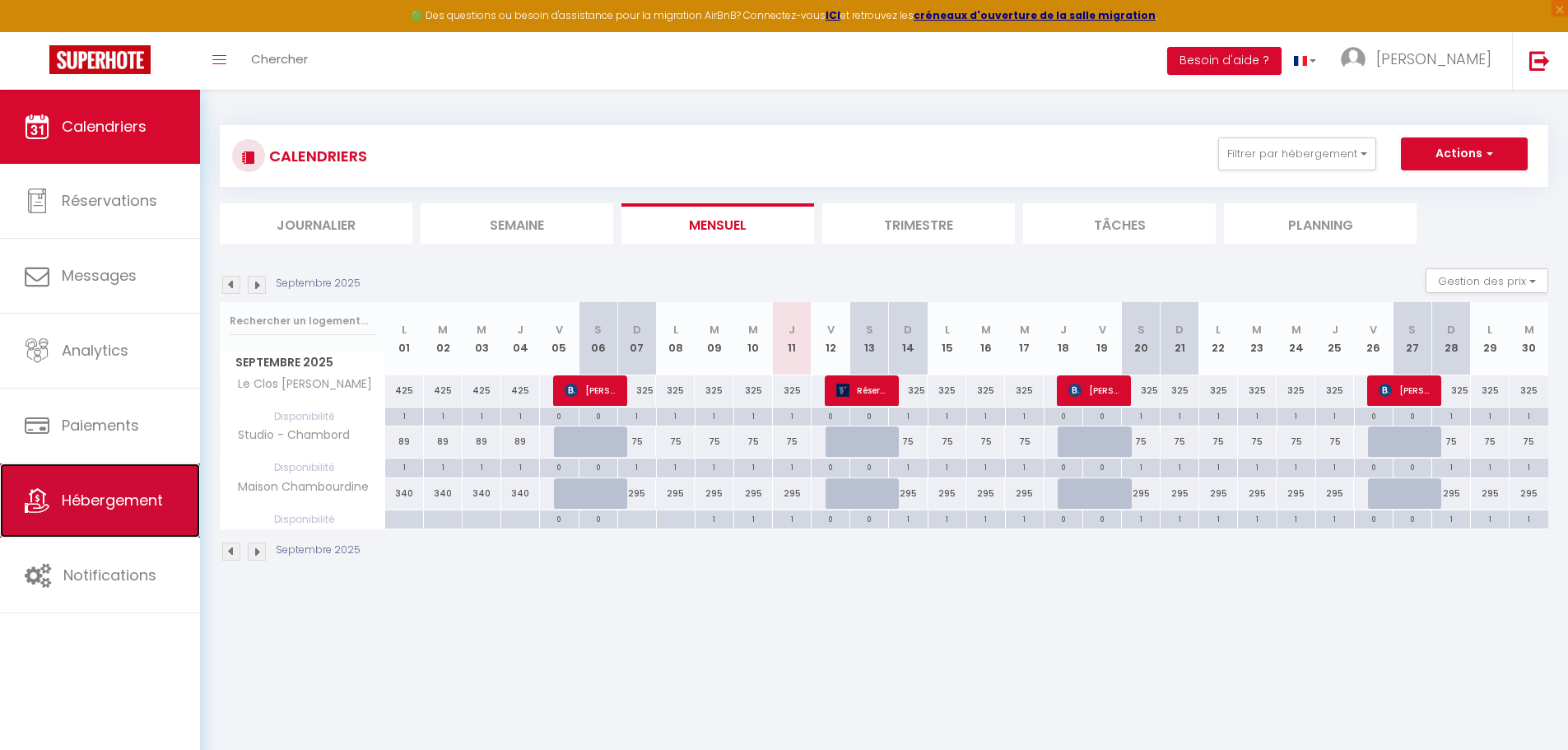
click at [128, 476] on link "Hébergement" at bounding box center [100, 500] width 200 height 74
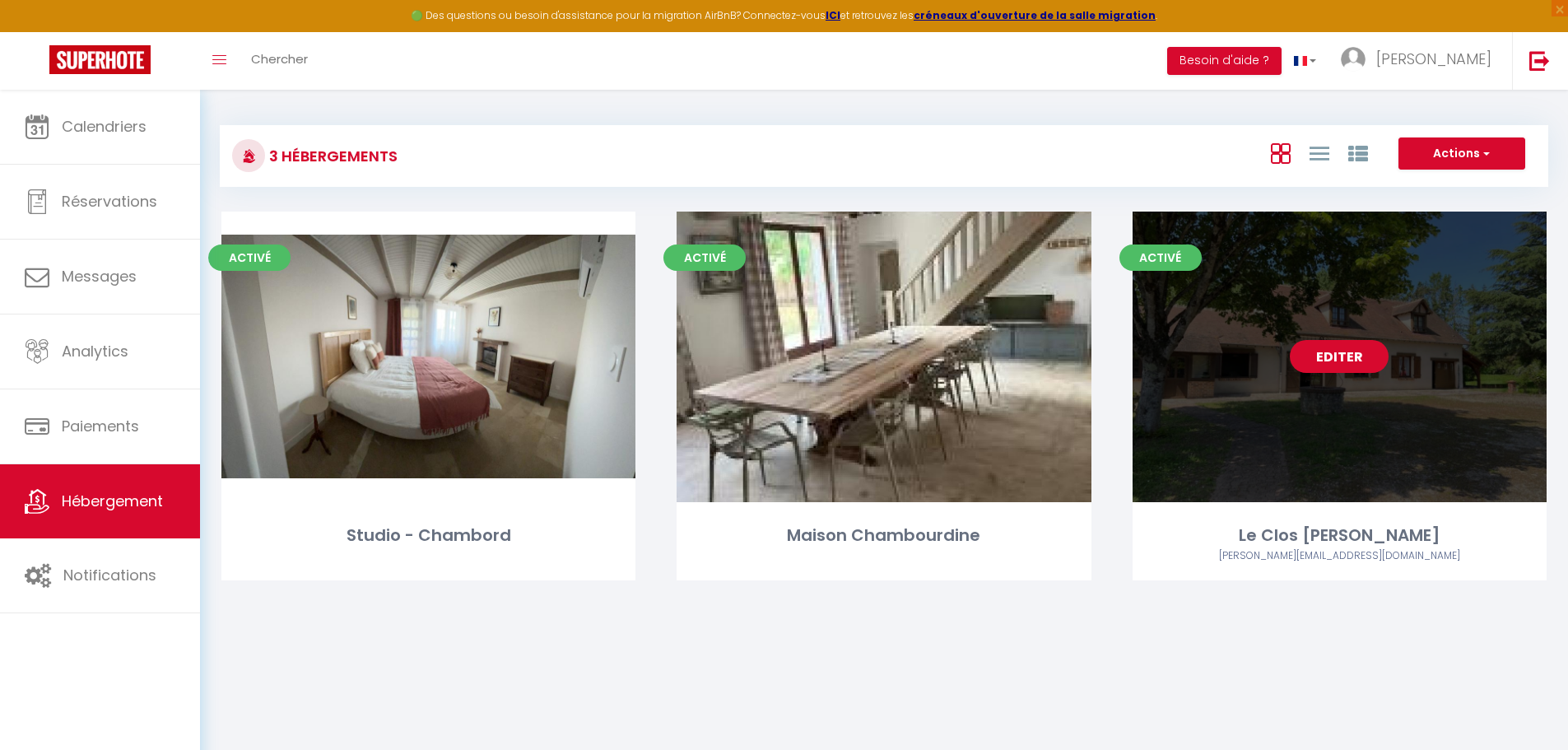
click at [1339, 355] on link "Editer" at bounding box center [1338, 356] width 99 height 33
